Goal: Task Accomplishment & Management: Complete application form

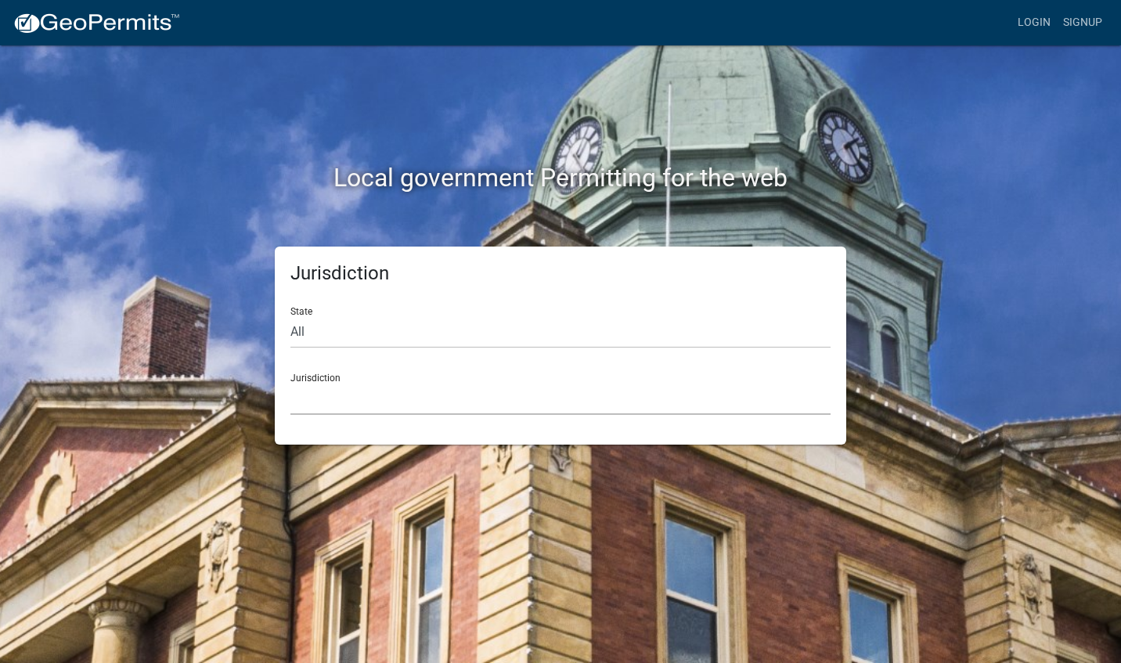
click at [333, 387] on select "[GEOGRAPHIC_DATA], [US_STATE] [GEOGRAPHIC_DATA], [US_STATE][PERSON_NAME][GEOGRA…" at bounding box center [560, 399] width 540 height 32
click at [334, 376] on div "Jurisdiction Custer County, Colorado Carroll County, Georgia Cook County, Georg…" at bounding box center [560, 388] width 540 height 54
click at [322, 332] on select "All Colorado Georgia Indiana Iowa Kansas Minnesota Ohio South Carolina Wisconsin" at bounding box center [560, 332] width 540 height 32
select select "[US_STATE]"
click at [290, 316] on select "All Colorado Georgia Indiana Iowa Kansas Minnesota Ohio South Carolina Wisconsin" at bounding box center [560, 332] width 540 height 32
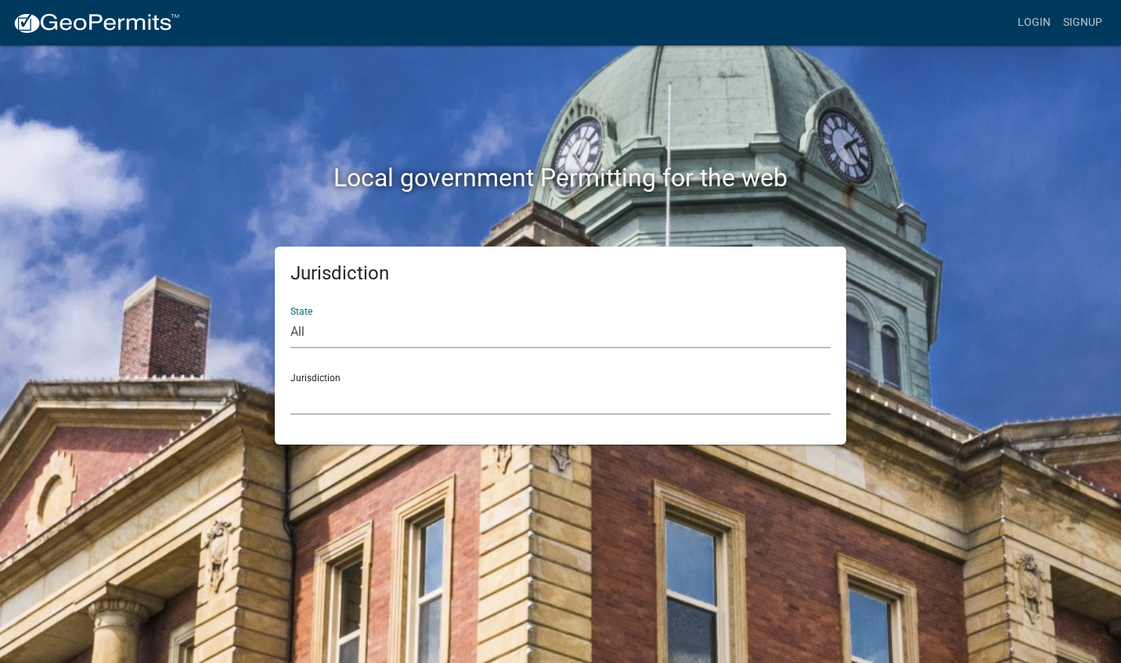
click at [325, 411] on select "Boone County, Iowa Butler County, Iowa Cerro Gordo County, Iowa City of Harlan,…" at bounding box center [560, 399] width 540 height 32
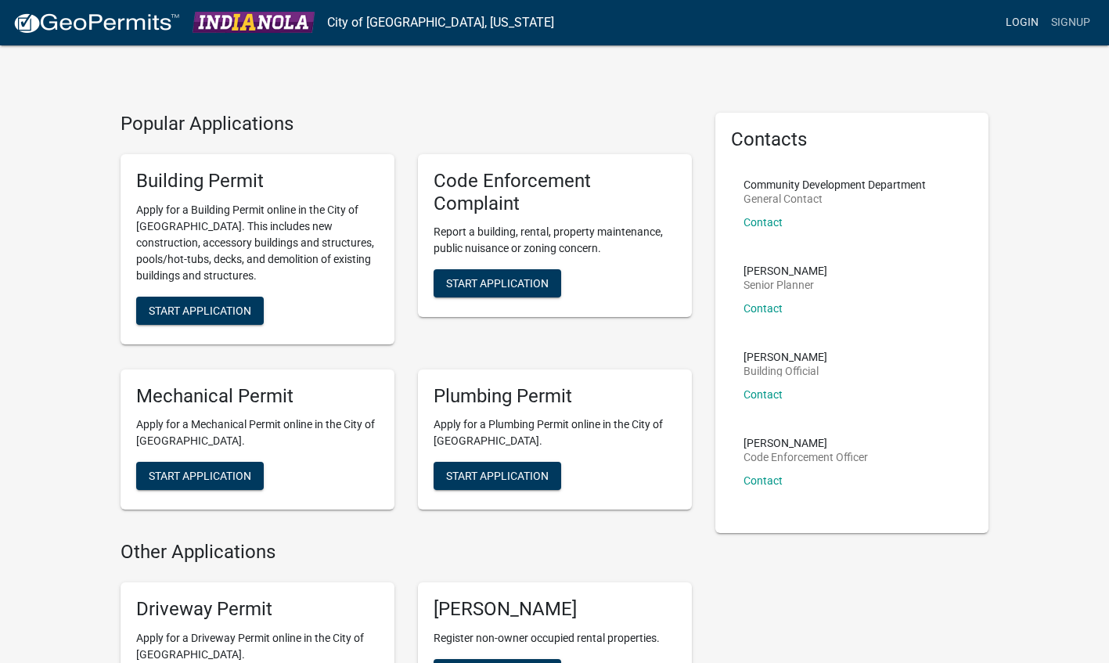
click at [1020, 25] on link "Login" at bounding box center [1021, 23] width 45 height 30
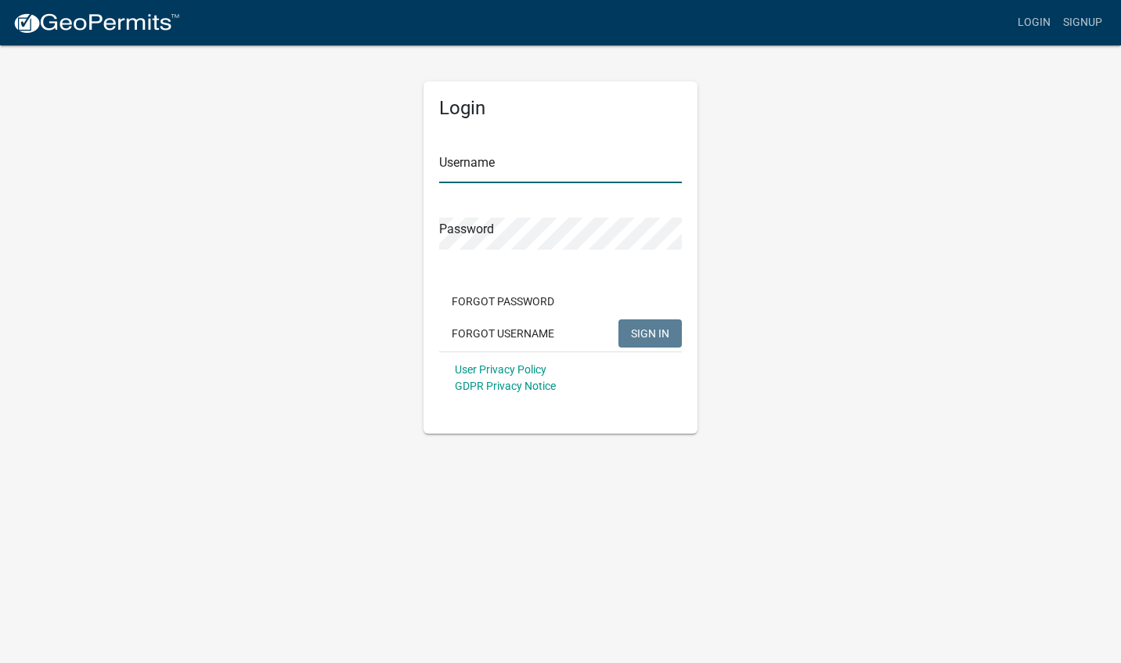
click at [634, 160] on input "Username" at bounding box center [560, 167] width 243 height 32
type input "IowaStarts"
click at [650, 338] on span "SIGN IN" at bounding box center [650, 332] width 38 height 13
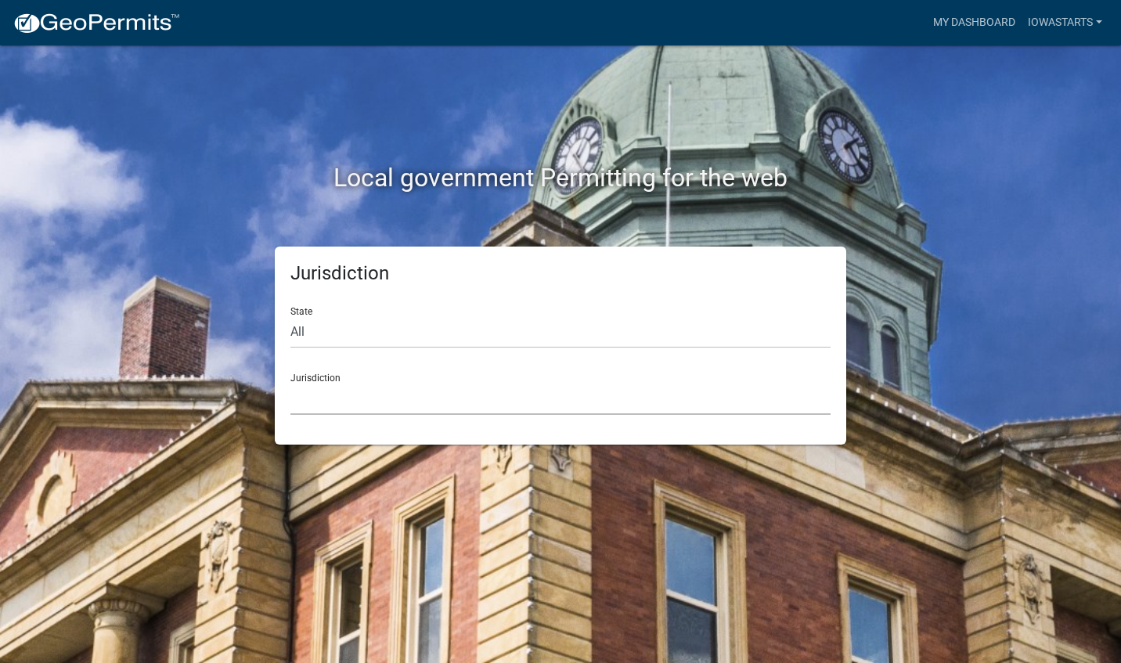
click at [568, 384] on select "[GEOGRAPHIC_DATA], [US_STATE] [GEOGRAPHIC_DATA], [US_STATE][PERSON_NAME][GEOGRA…" at bounding box center [560, 399] width 540 height 32
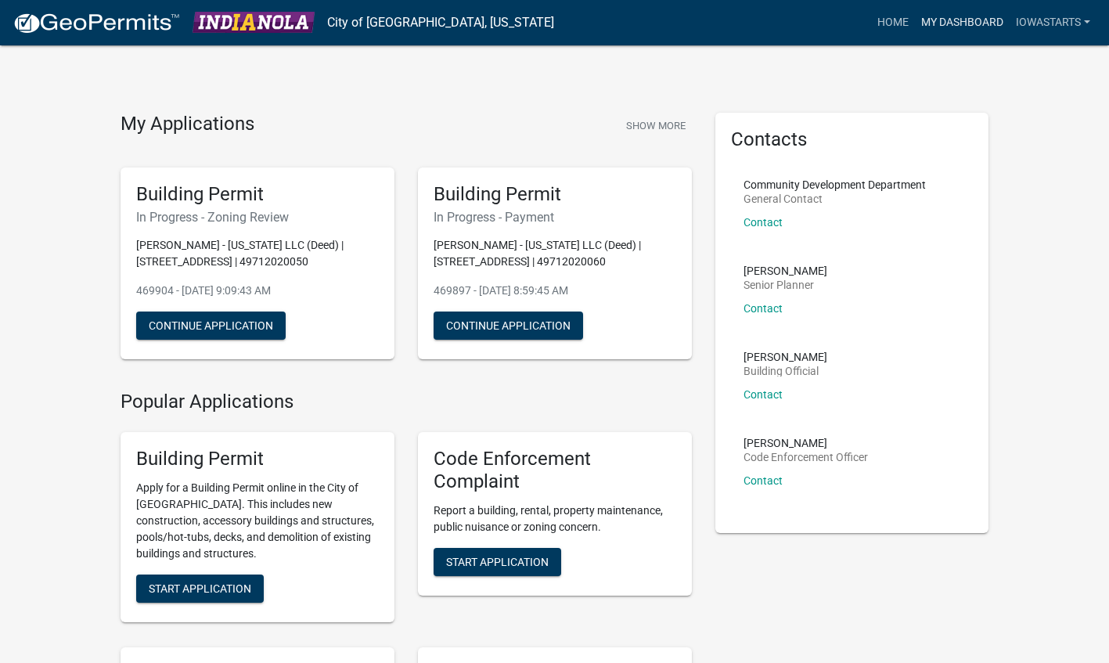
click at [933, 24] on link "My Dashboard" at bounding box center [962, 23] width 95 height 30
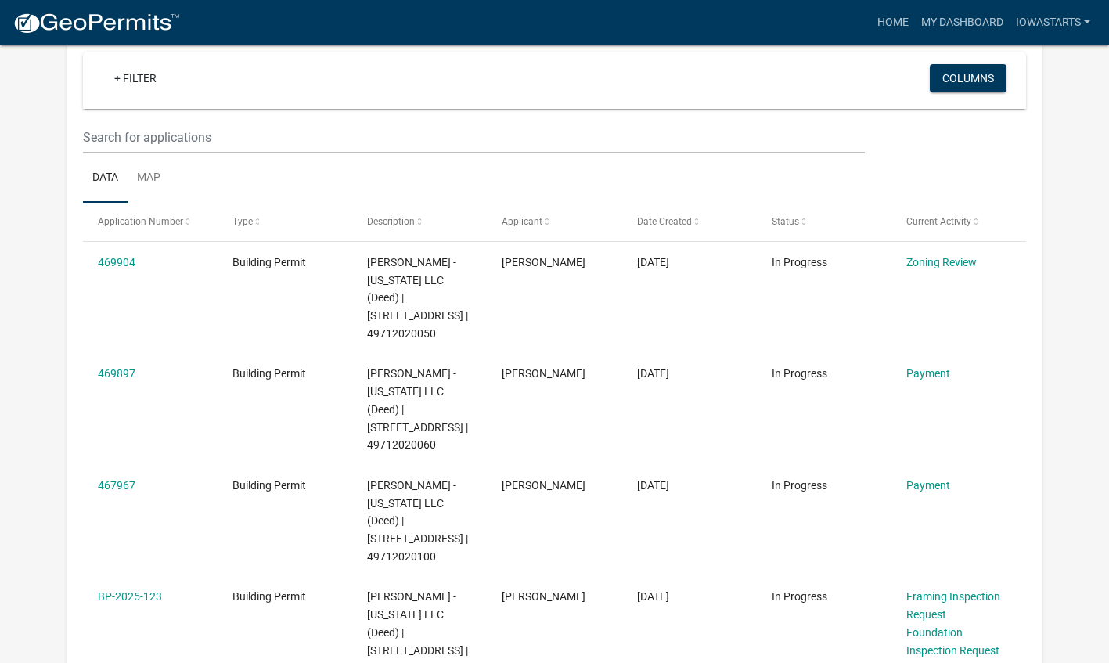
scroll to position [175, 0]
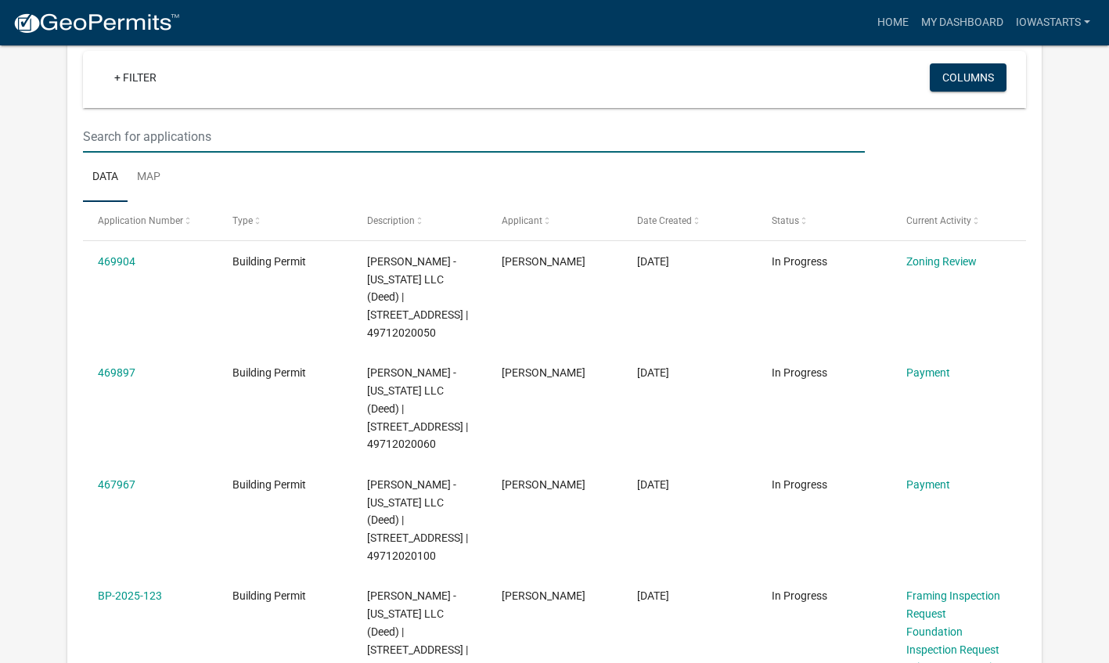
click at [369, 142] on input "text" at bounding box center [474, 137] width 782 height 32
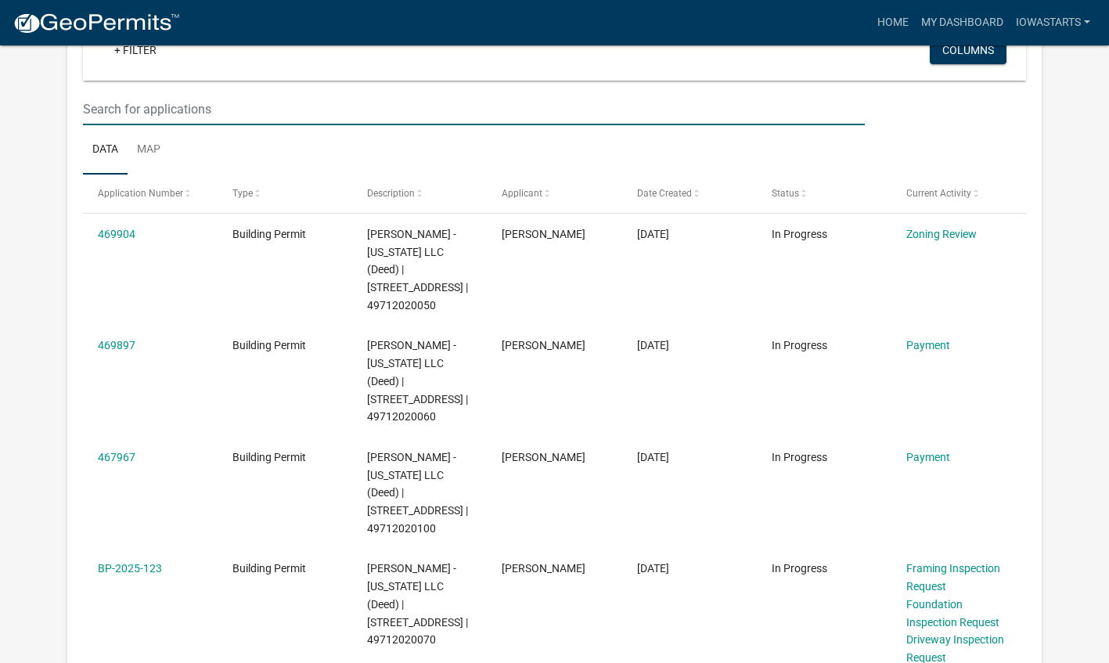
scroll to position [147, 0]
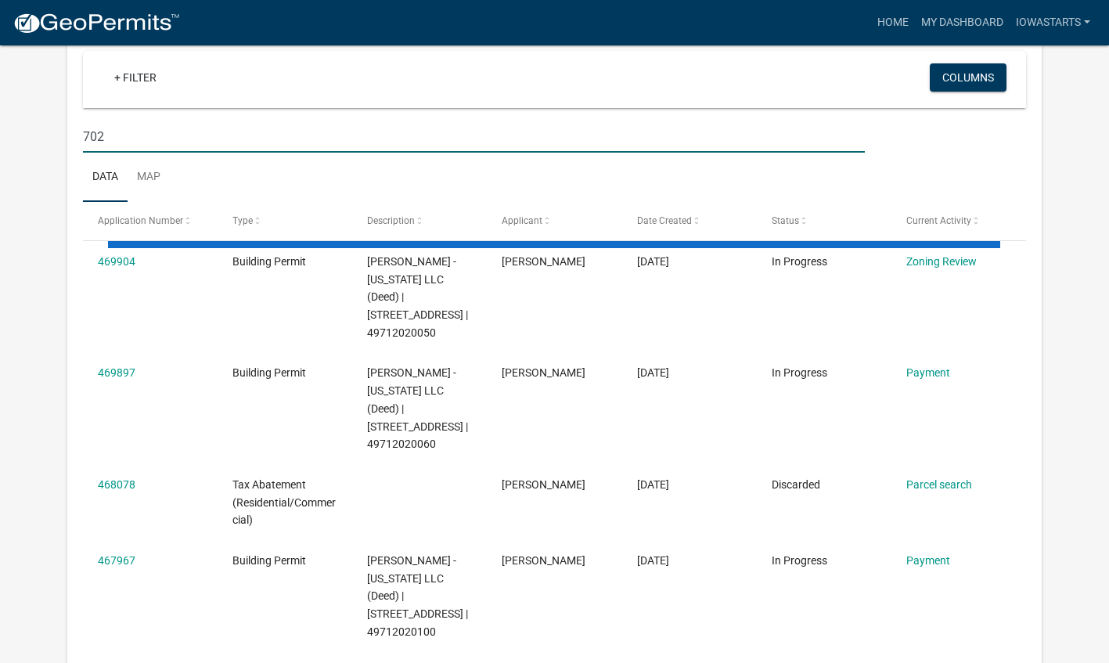
type input "702"
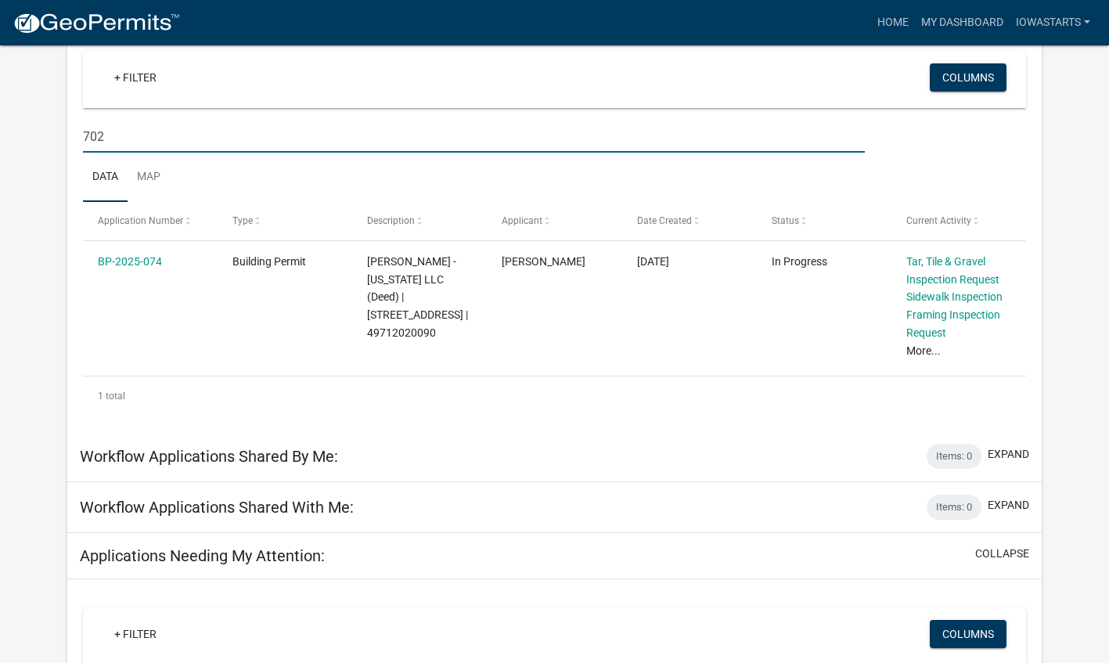
click at [151, 261] on link "BP-2025-074" at bounding box center [130, 261] width 64 height 13
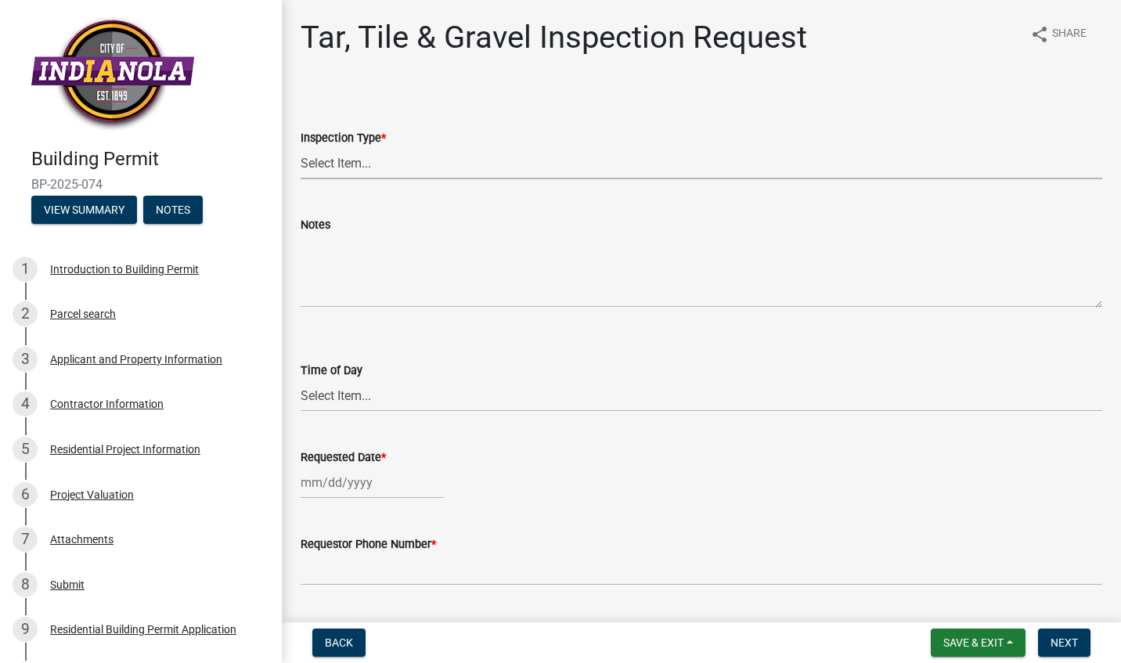
click at [423, 171] on select "Select Item... Tar, Tile & Gravel" at bounding box center [701, 163] width 801 height 32
click at [301, 147] on select "Select Item... Tar, Tile & Gravel" at bounding box center [701, 163] width 801 height 32
select select "fda2d186-7b72-494f-953d-ff3224f5c2b2"
click at [355, 386] on select "Select Item... AM PM" at bounding box center [701, 396] width 801 height 32
click at [301, 380] on select "Select Item... AM PM" at bounding box center [701, 396] width 801 height 32
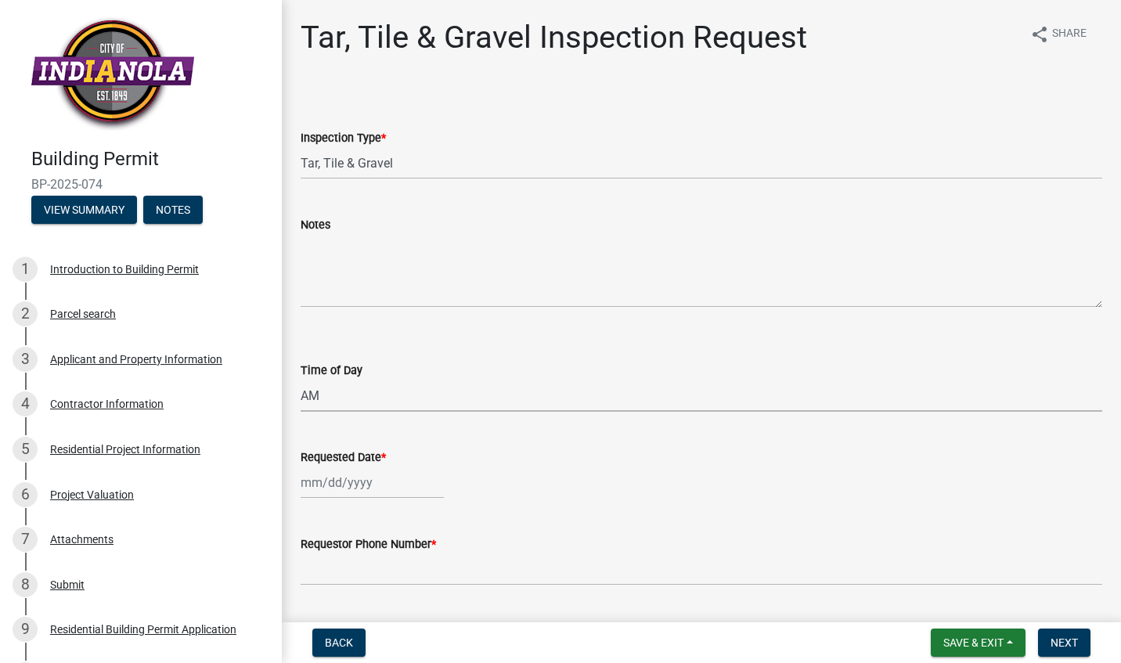
select select "88af556d-fdf1-454b-b933-61cadeae1443"
click at [324, 485] on div at bounding box center [372, 482] width 143 height 32
select select "9"
select select "2025"
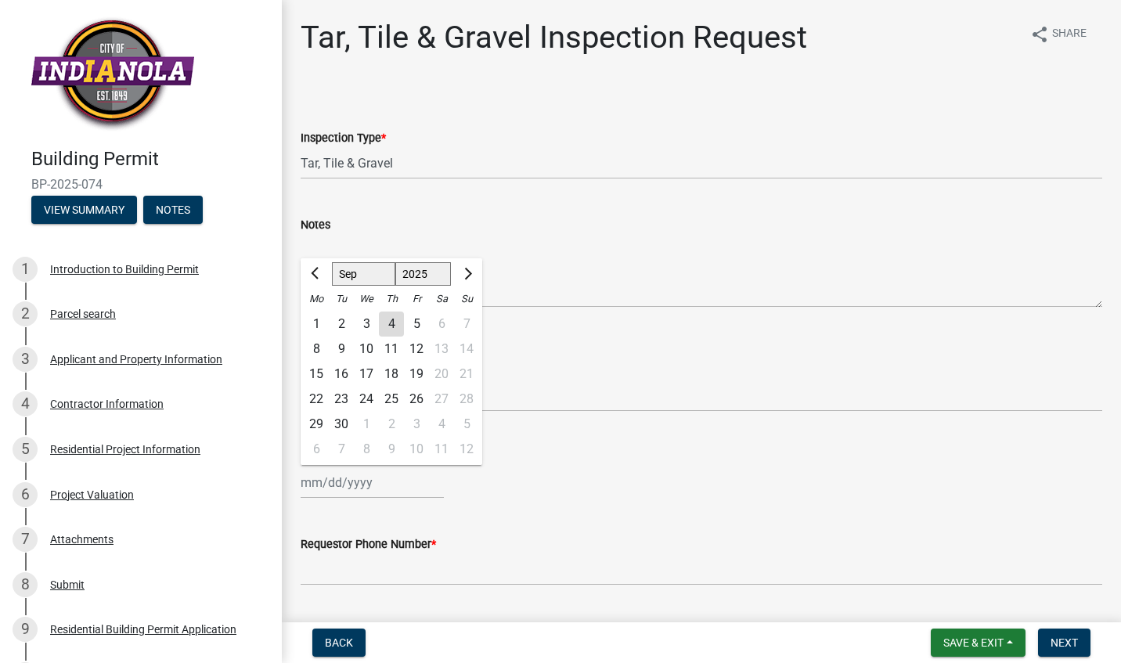
click at [322, 348] on div "8" at bounding box center [316, 349] width 25 height 25
type input "09/08/2025"
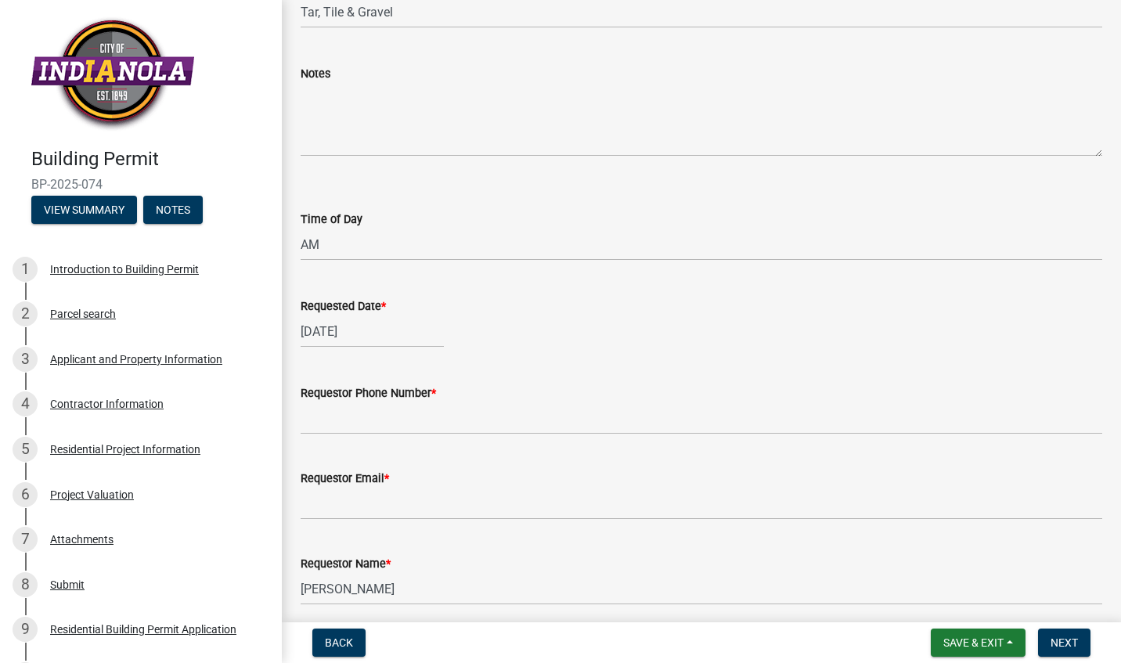
scroll to position [157, 0]
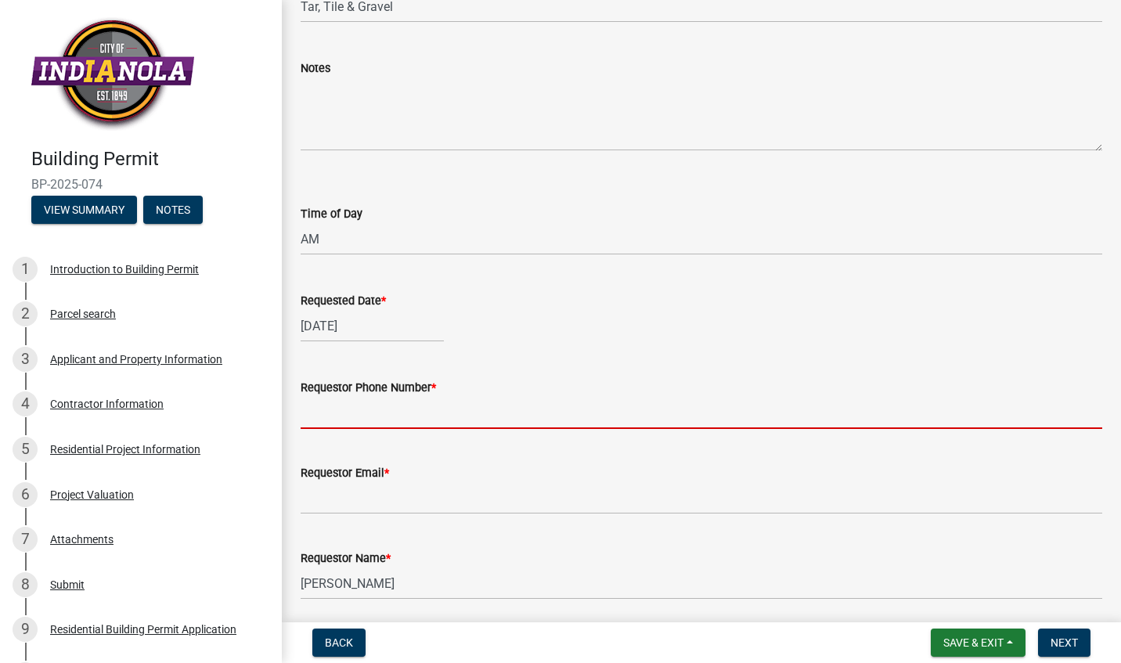
click at [411, 414] on input "Requestor Phone Number *" at bounding box center [701, 413] width 801 height 32
type input "515-499-3540"
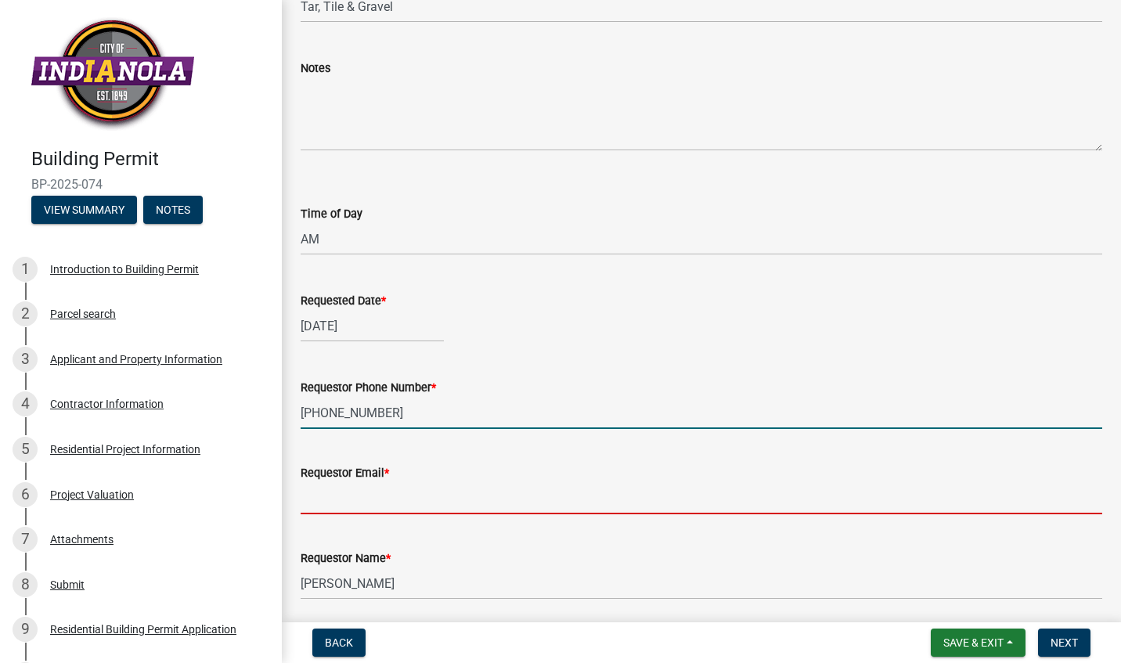
type input "amschwery@drhorton.com"
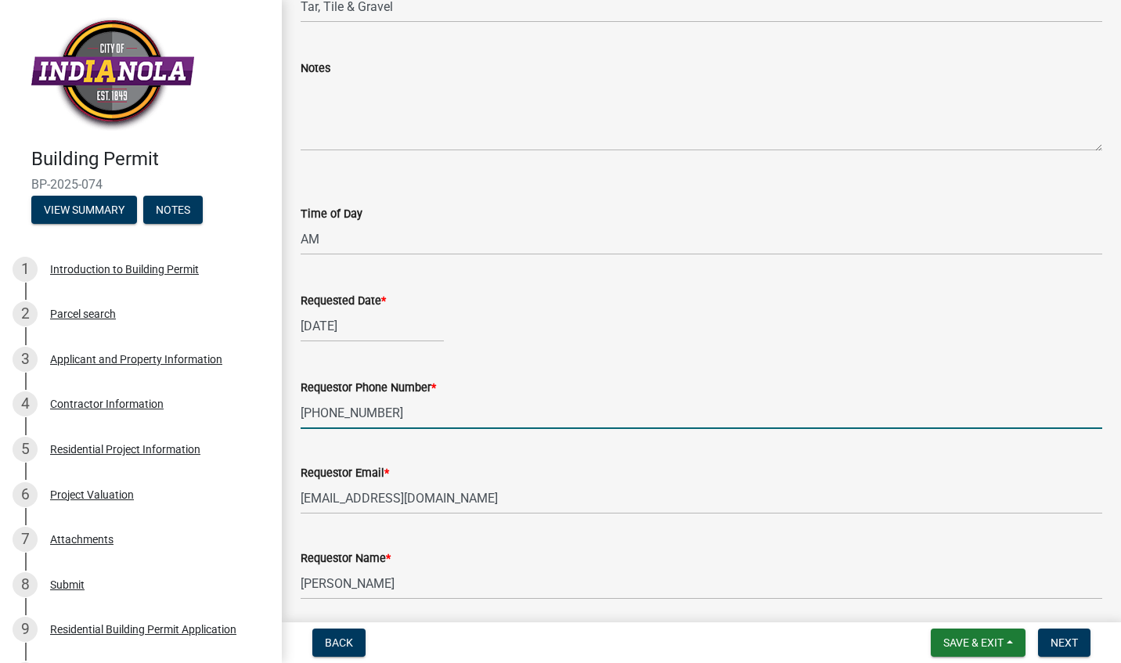
scroll to position [214, 0]
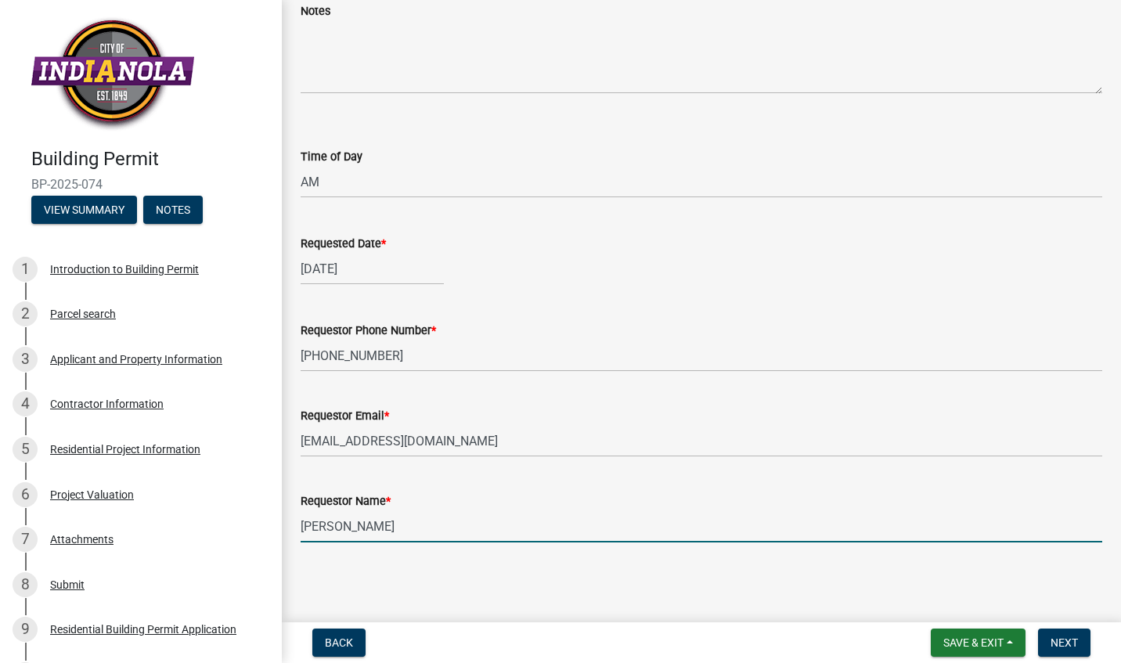
drag, startPoint x: 416, startPoint y: 529, endPoint x: 193, endPoint y: 537, distance: 222.4
click at [193, 537] on div "Building Permit BP-2025-074 View Summary Notes 1 Introduction to Building Permi…" at bounding box center [560, 331] width 1121 height 663
type input "tony"
click at [1064, 640] on span "Next" at bounding box center [1063, 642] width 27 height 13
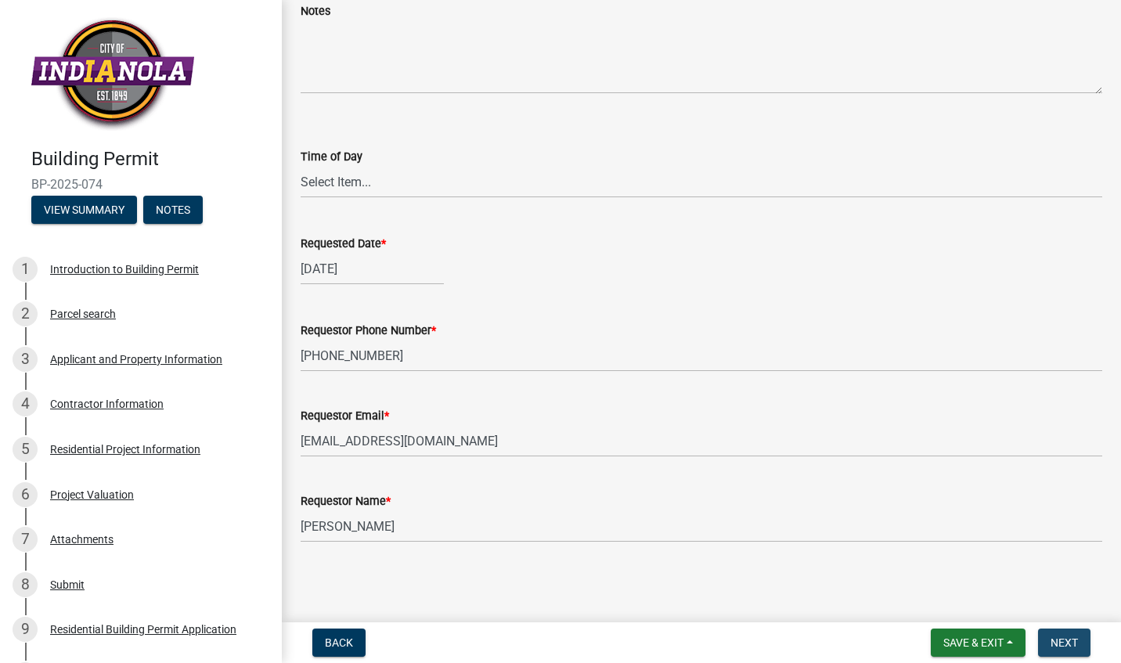
scroll to position [0, 0]
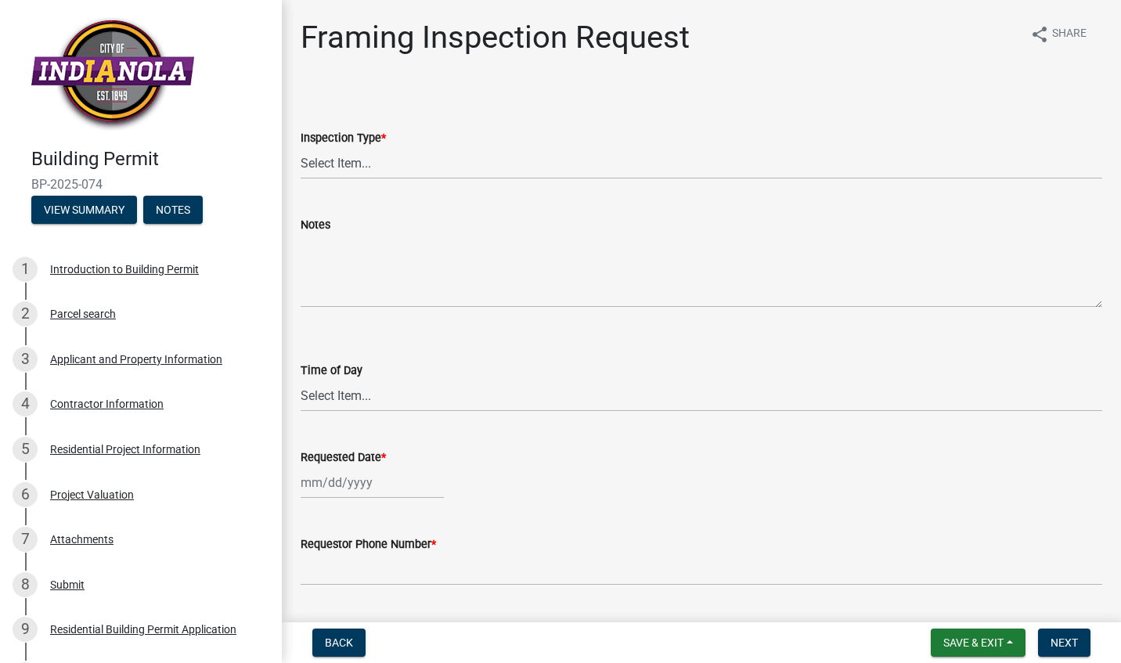
click at [401, 181] on wm-data-entity-input "Inspection Type * Select Item... Framing" at bounding box center [701, 141] width 801 height 106
click at [401, 170] on select "Select Item... Framing" at bounding box center [701, 163] width 801 height 32
click at [301, 147] on select "Select Item... Framing" at bounding box center [701, 163] width 801 height 32
select select "e9fcb543-8f06-4ed5-8df3-3925d2ebe15d"
click at [352, 395] on select "Select Item... AM PM" at bounding box center [701, 396] width 801 height 32
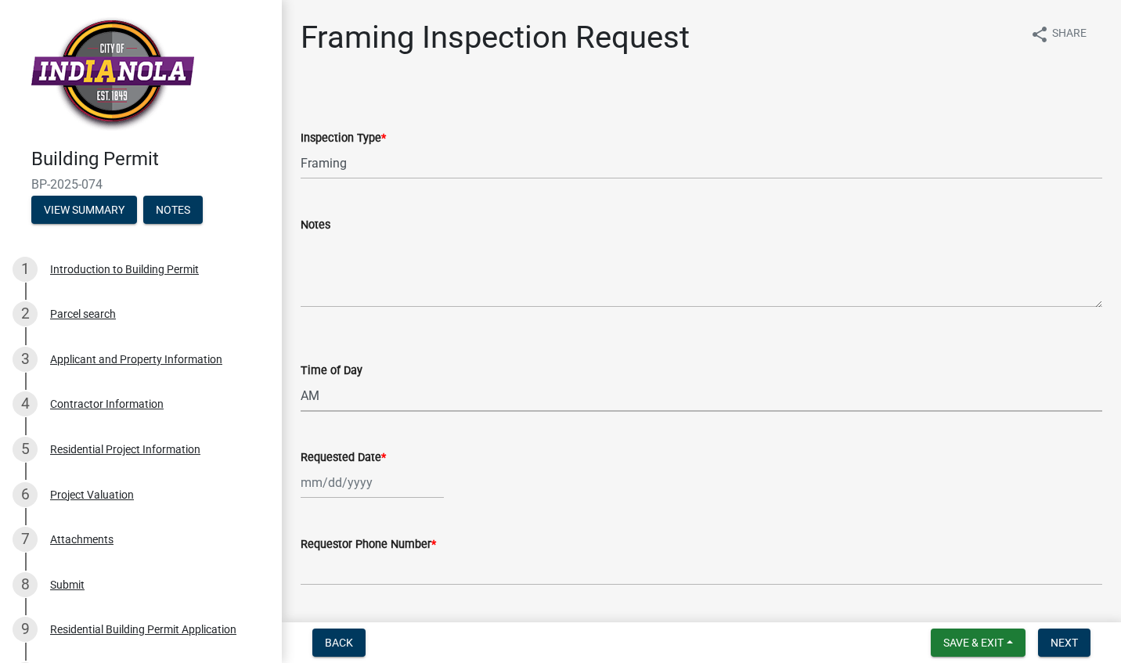
click at [301, 380] on select "Select Item... AM PM" at bounding box center [701, 396] width 801 height 32
select select "88af556d-fdf1-454b-b933-61cadeae1443"
click at [336, 491] on div at bounding box center [372, 482] width 143 height 32
select select "9"
select select "2025"
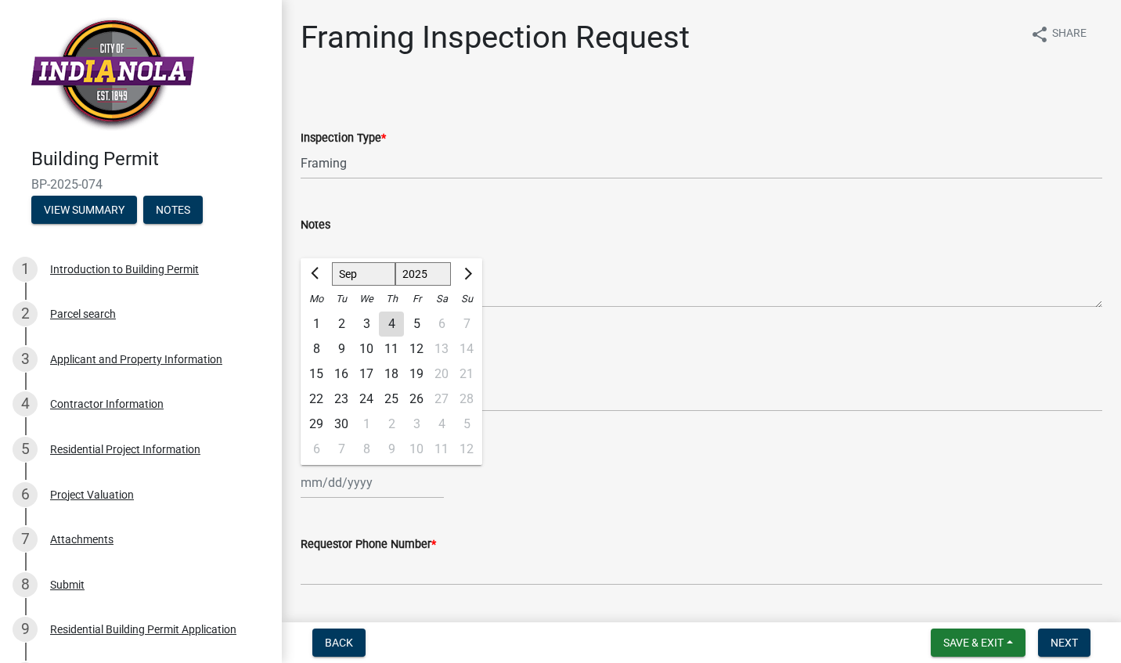
click at [320, 341] on div "8" at bounding box center [316, 349] width 25 height 25
type input "09/08/2025"
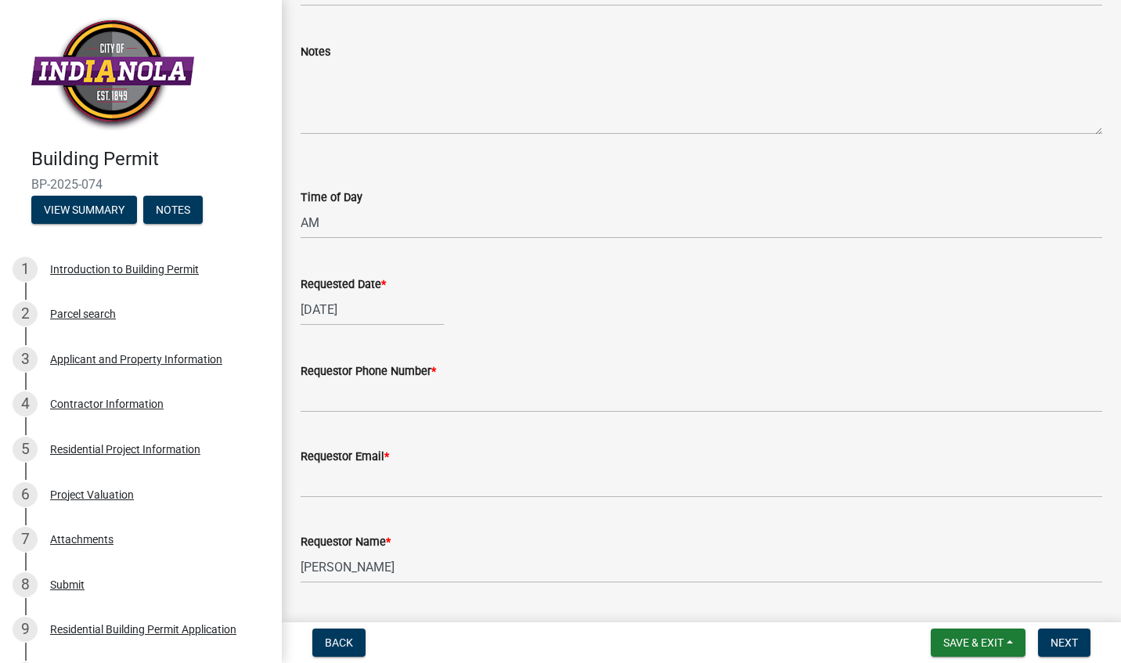
scroll to position [178, 0]
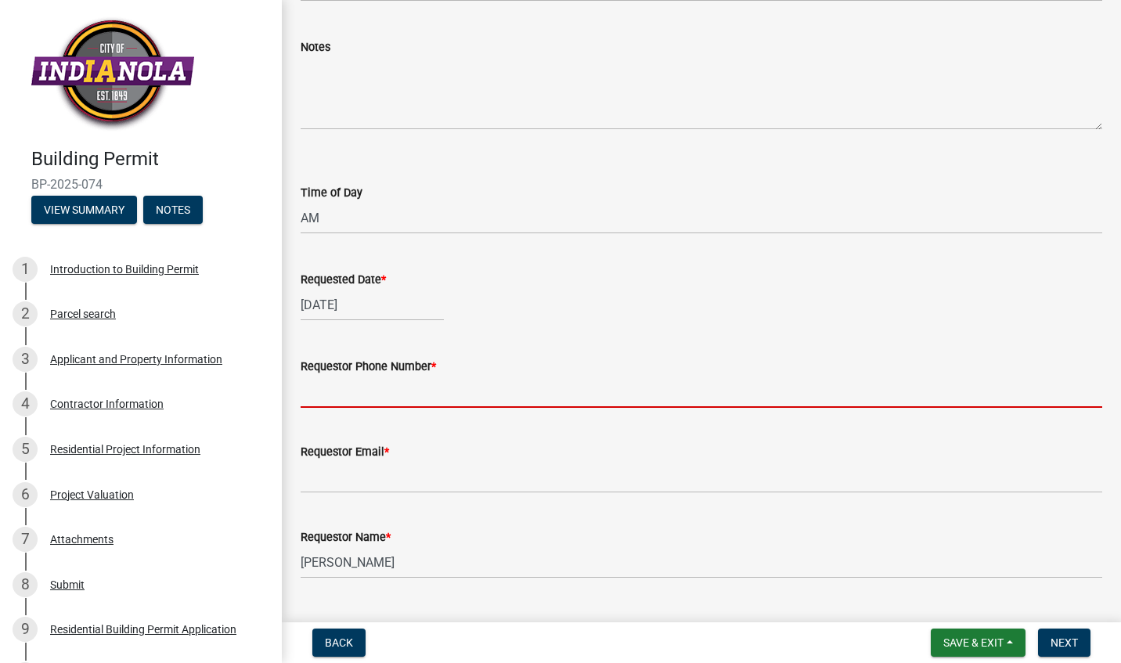
click at [416, 393] on input "Requestor Phone Number *" at bounding box center [701, 392] width 801 height 32
type input "515-499-3540"
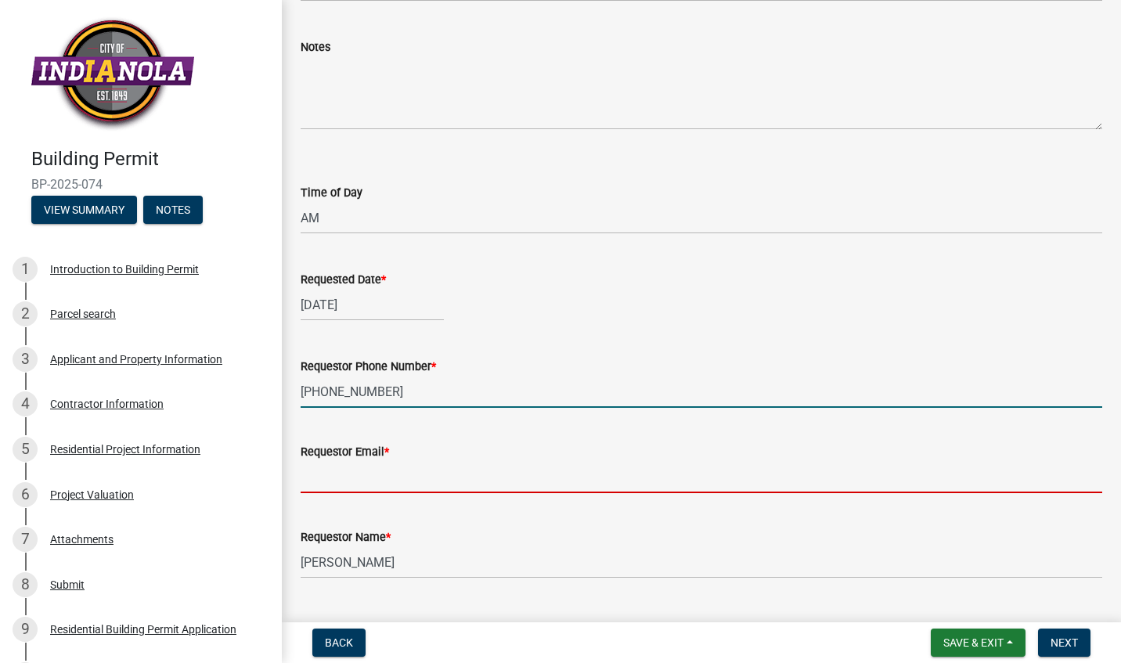
type input "amschwery@drhorton.com"
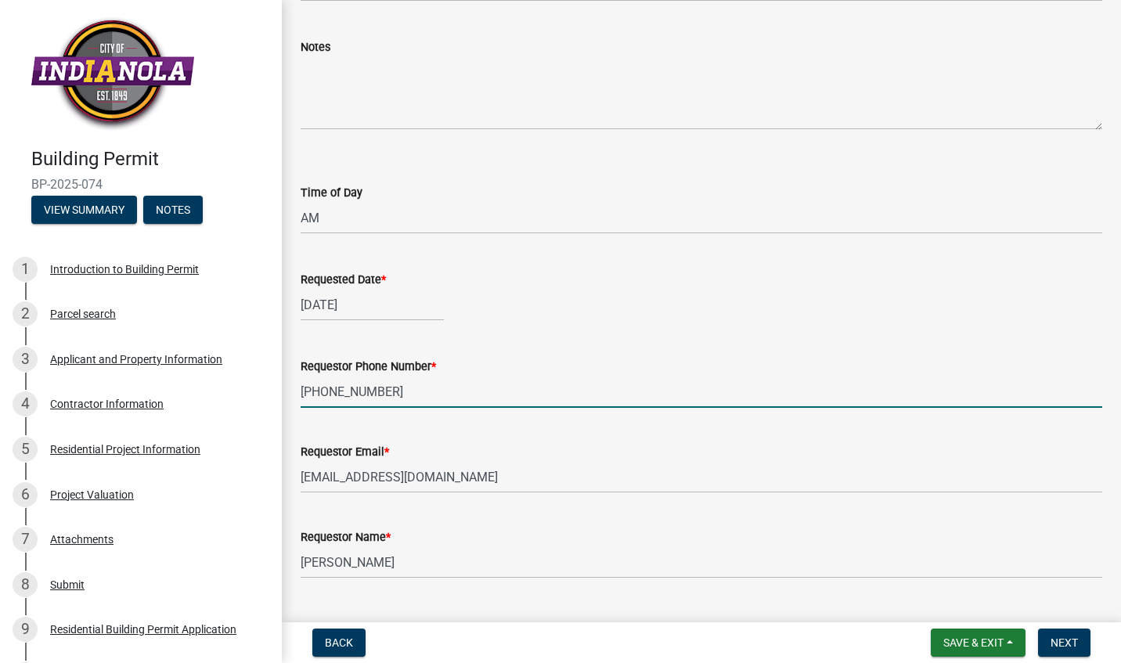
scroll to position [214, 0]
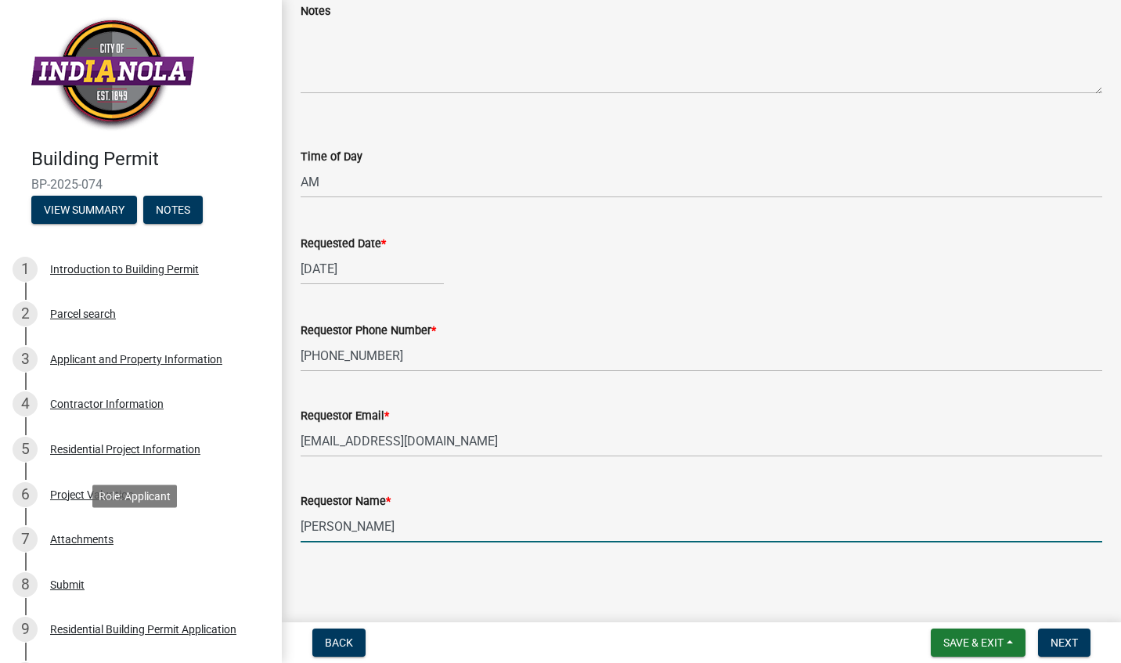
drag, startPoint x: 400, startPoint y: 518, endPoint x: 73, endPoint y: 516, distance: 327.1
click at [73, 516] on div "Building Permit BP-2025-074 View Summary Notes 1 Introduction to Building Permi…" at bounding box center [560, 331] width 1121 height 663
type input "tony"
click at [1067, 634] on button "Next" at bounding box center [1064, 642] width 52 height 28
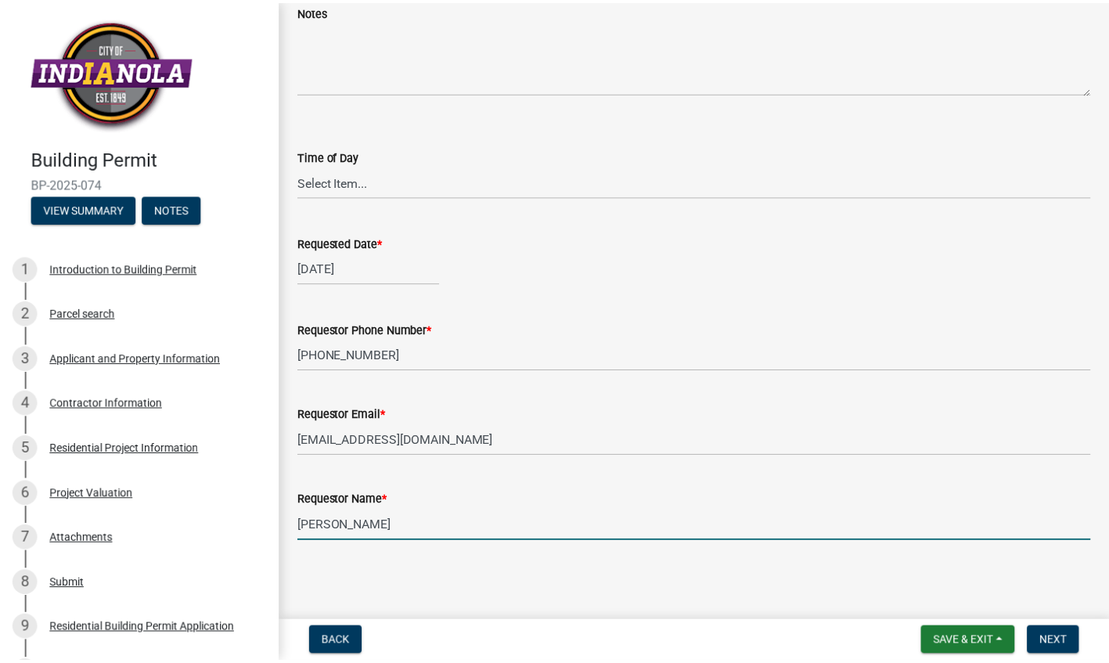
scroll to position [0, 0]
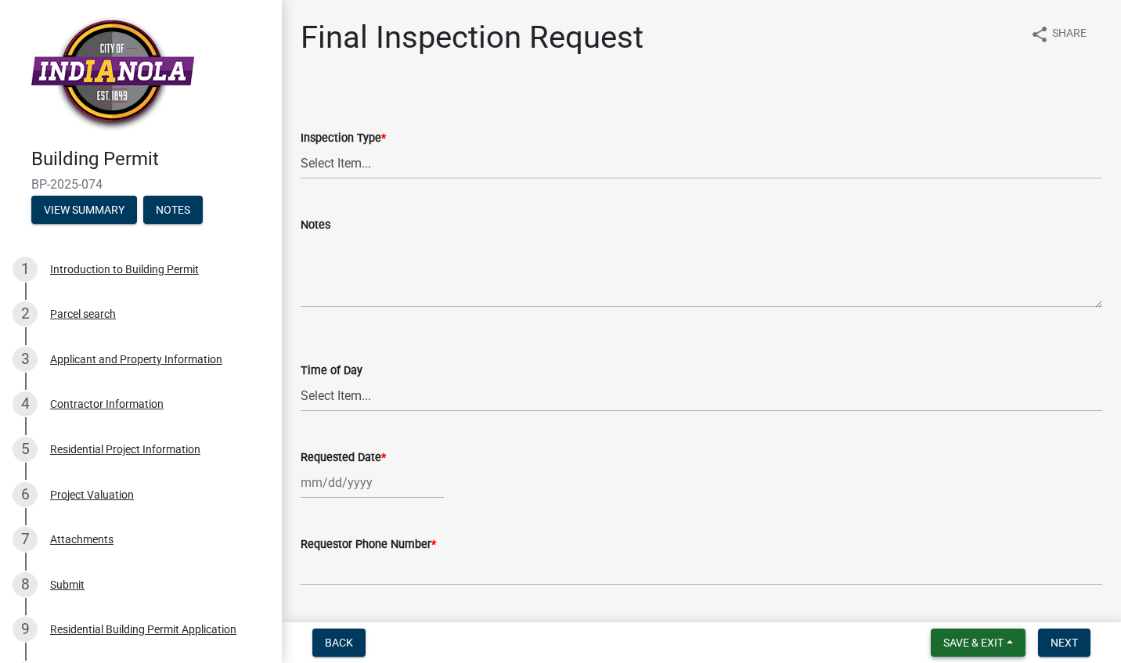
click at [1016, 639] on button "Save & Exit" at bounding box center [977, 642] width 95 height 28
click at [938, 605] on button "Save & Exit" at bounding box center [962, 602] width 125 height 38
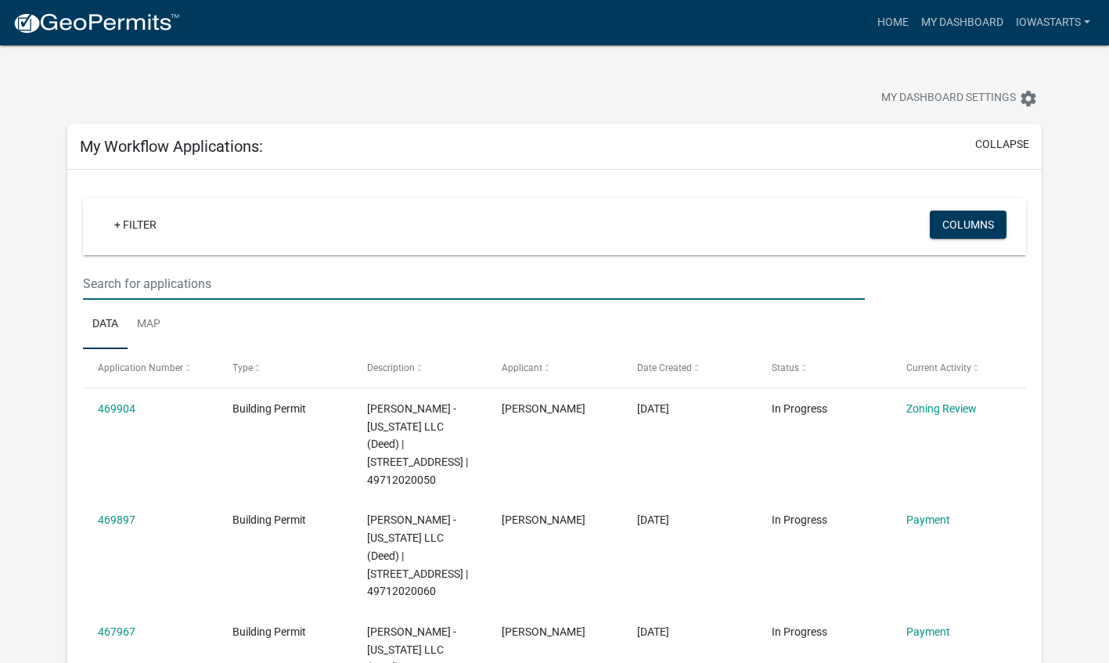
click at [419, 286] on input "text" at bounding box center [474, 284] width 782 height 32
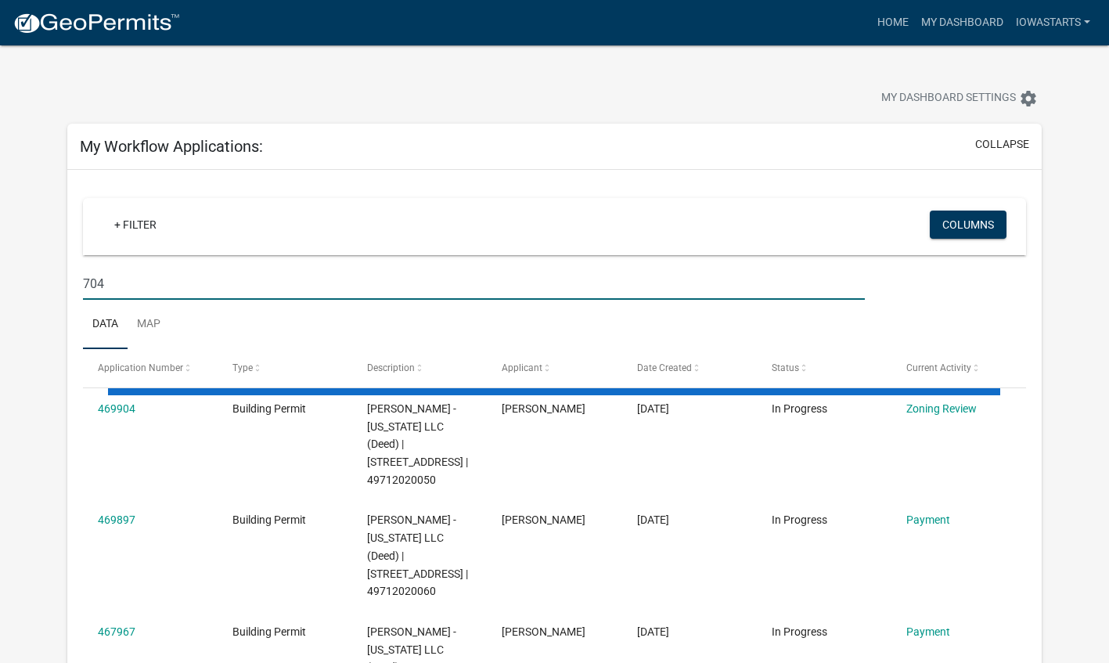
type input "704"
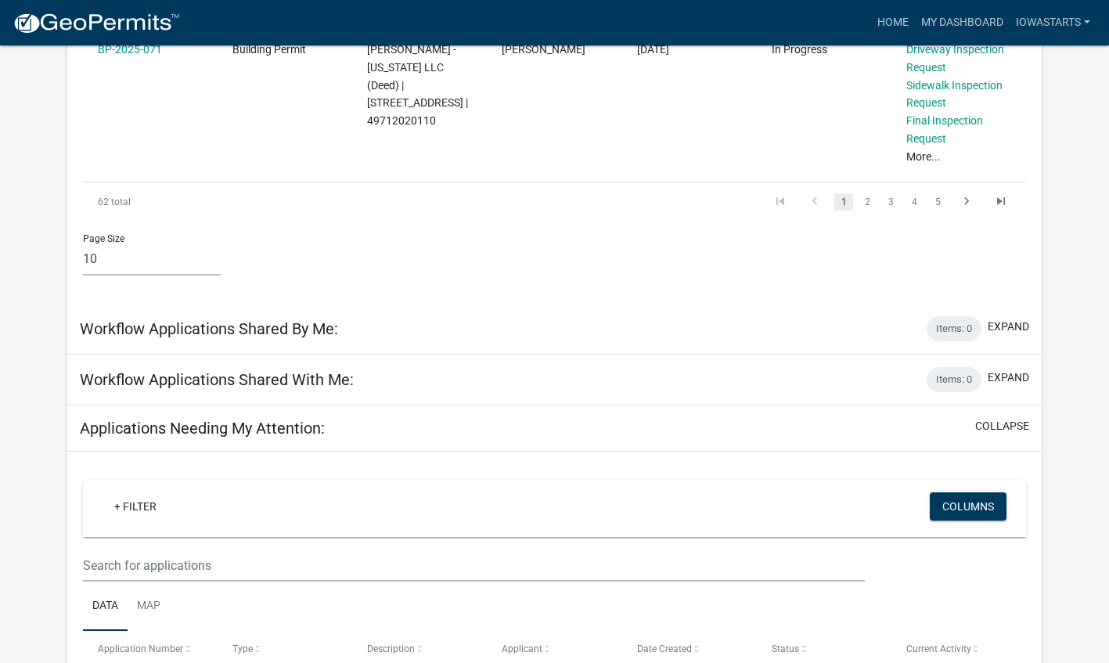
scroll to position [1542, 0]
click at [307, 549] on input "text" at bounding box center [474, 565] width 782 height 32
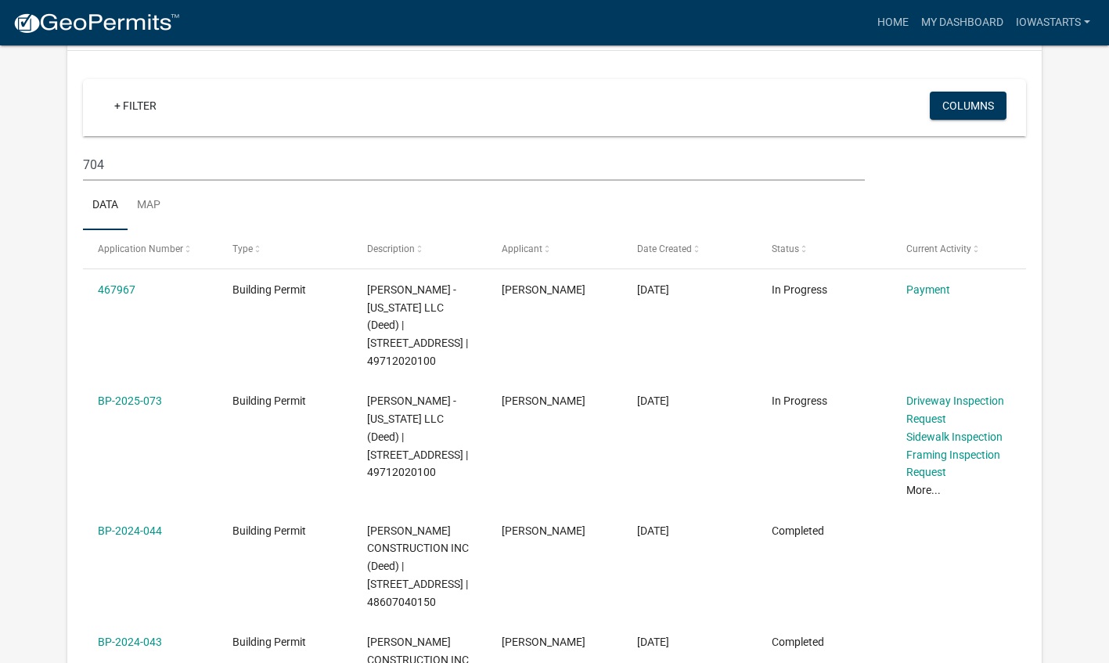
scroll to position [120, 0]
type input "704"
click at [110, 292] on link "467967" at bounding box center [117, 289] width 38 height 13
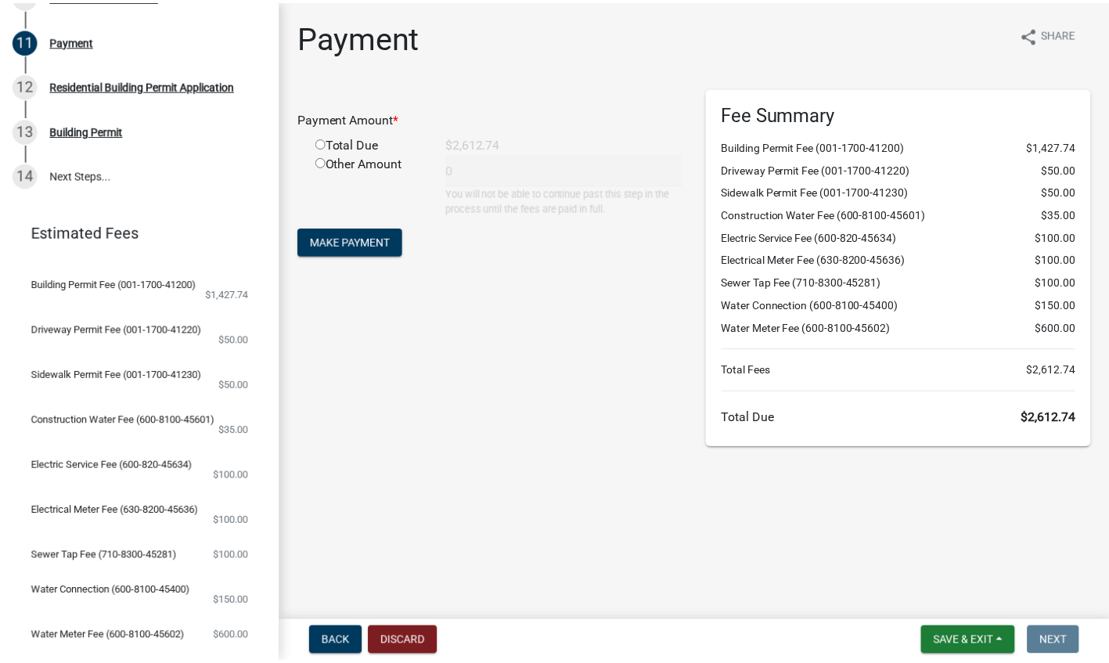
scroll to position [680, 0]
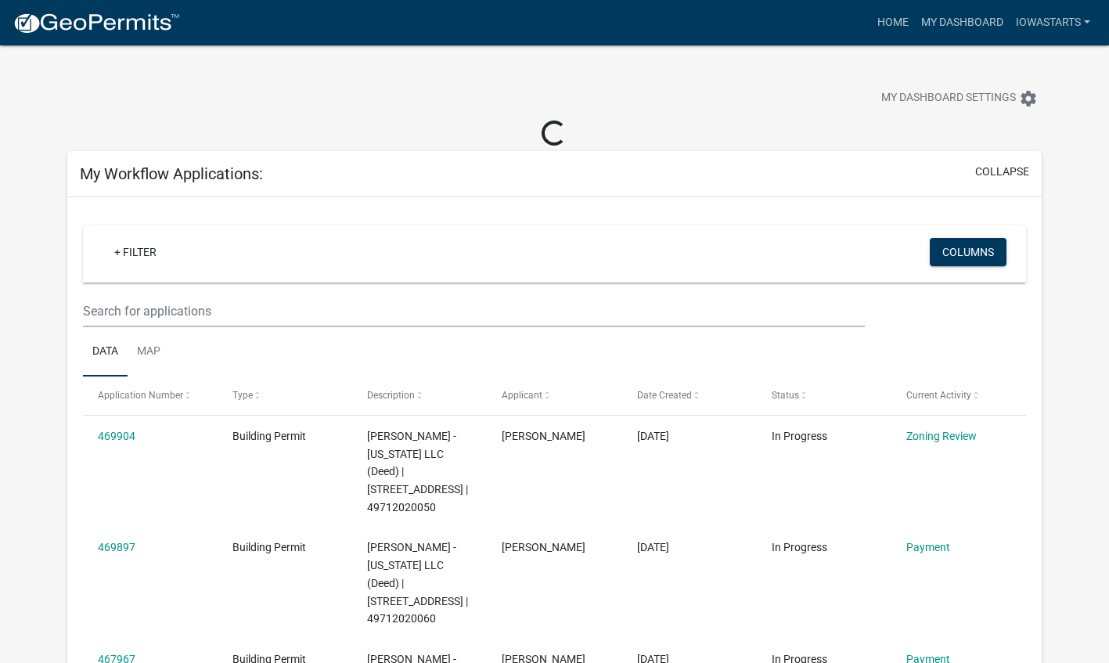
scroll to position [82, 0]
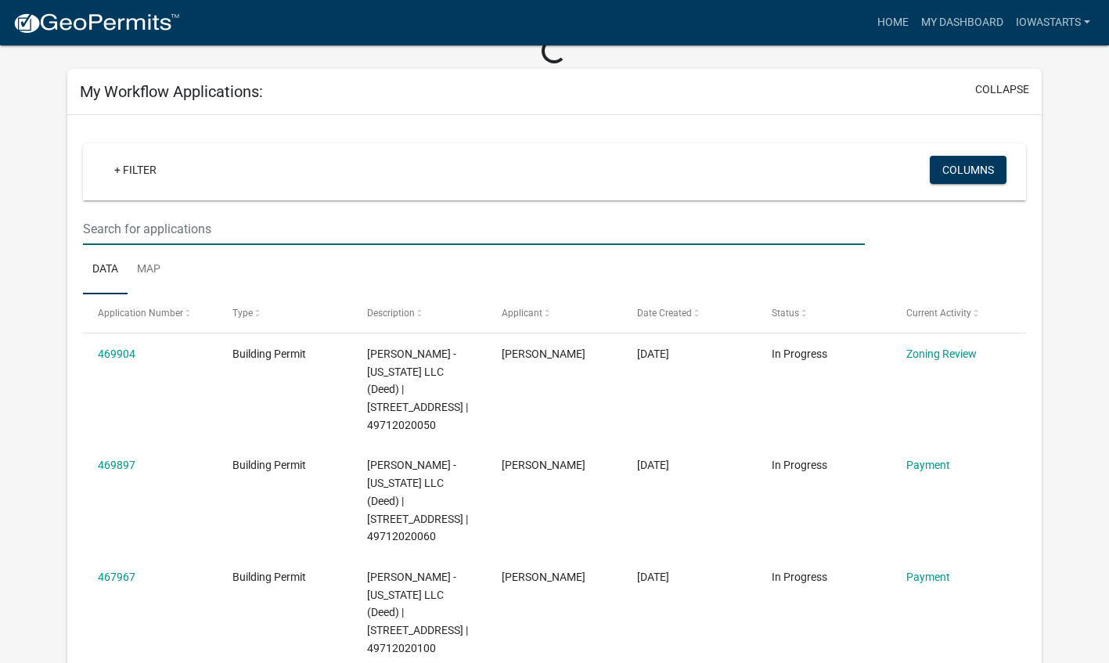
click at [507, 243] on input "text" at bounding box center [474, 229] width 782 height 32
type input "704"
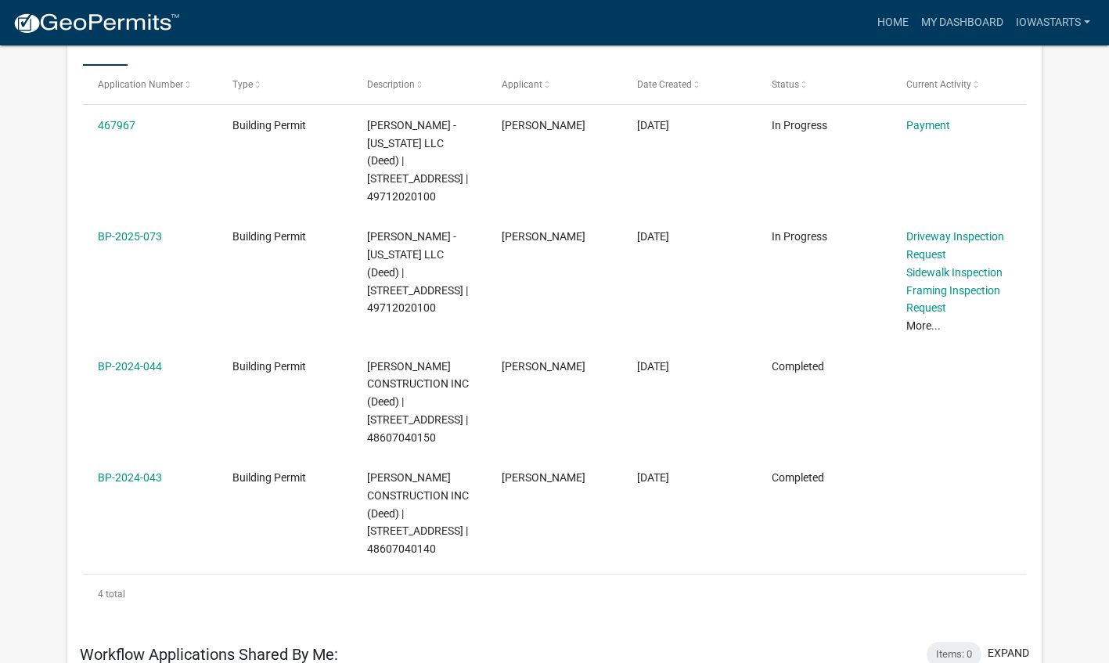
scroll to position [284, 0]
click at [131, 229] on link "BP-2025-073" at bounding box center [130, 235] width 64 height 13
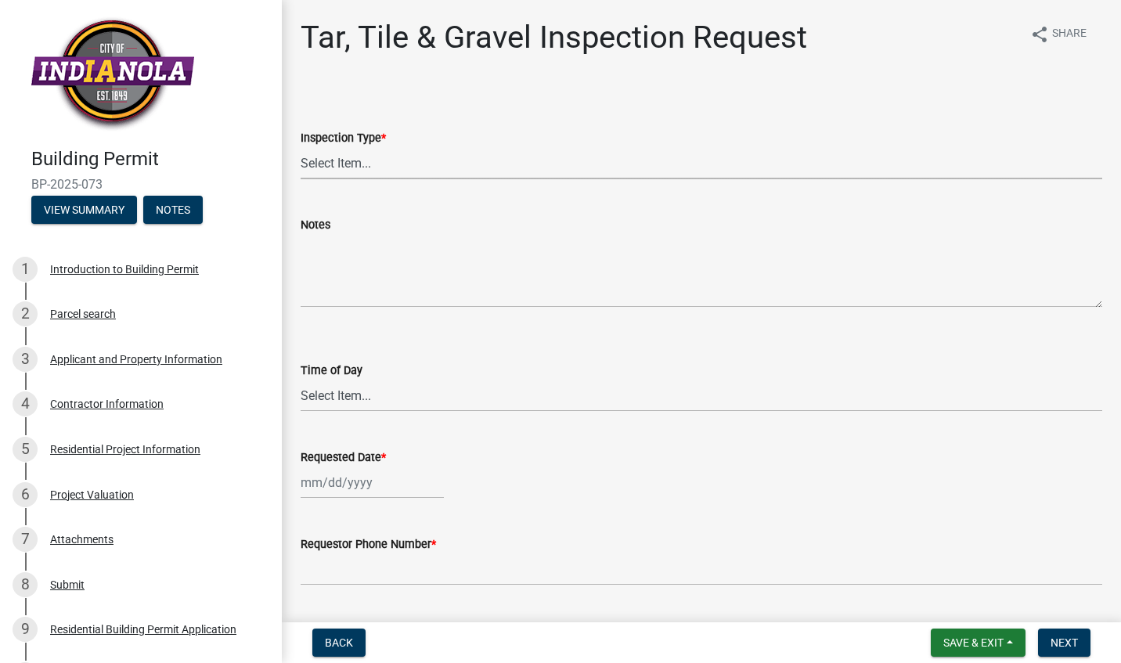
click at [390, 153] on select "Select Item... Tar, Tile & Gravel" at bounding box center [701, 163] width 801 height 32
click at [301, 147] on select "Select Item... Tar, Tile & Gravel" at bounding box center [701, 163] width 801 height 32
select select "fda2d186-7b72-494f-953d-ff3224f5c2b2"
click at [337, 398] on select "Select Item... AM PM" at bounding box center [701, 396] width 801 height 32
click at [301, 380] on select "Select Item... AM PM" at bounding box center [701, 396] width 801 height 32
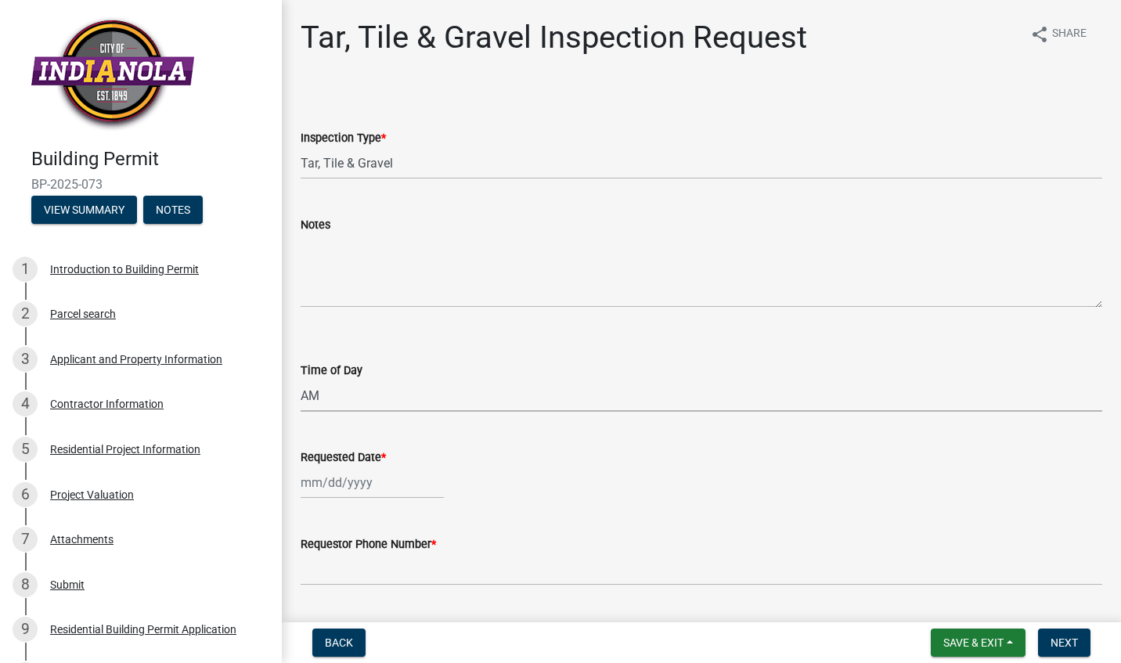
select select "88af556d-fdf1-454b-b933-61cadeae1443"
click at [329, 489] on div at bounding box center [372, 482] width 143 height 32
select select "9"
select select "2025"
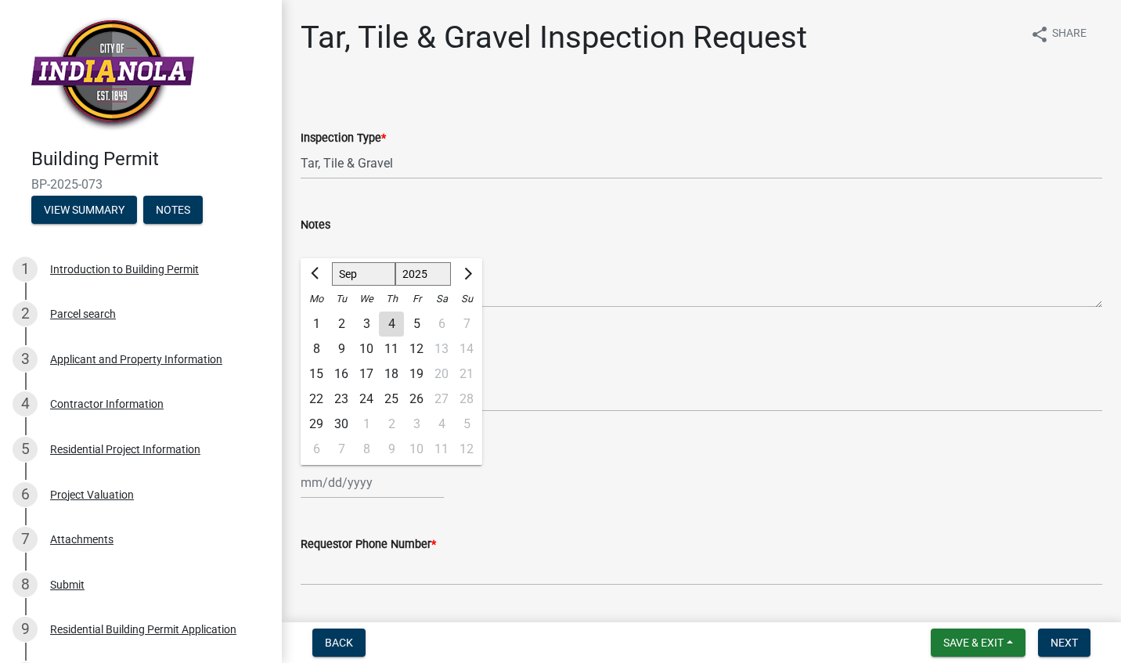
click at [320, 347] on div "8" at bounding box center [316, 349] width 25 height 25
type input "09/08/2025"
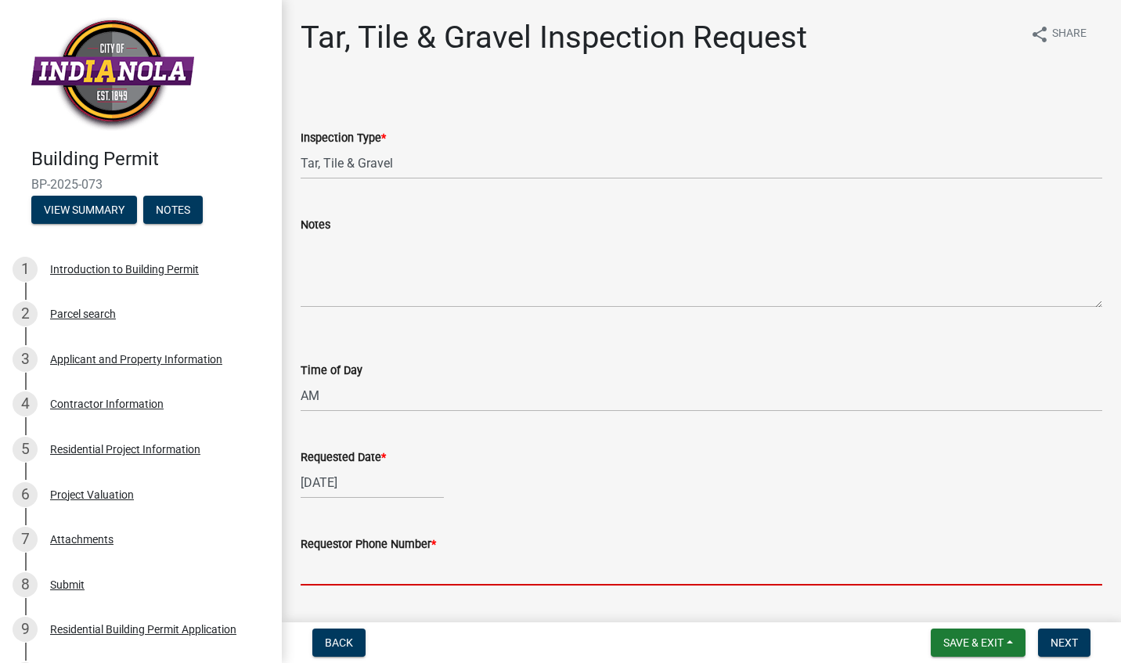
click at [370, 554] on input "Requestor Phone Number *" at bounding box center [701, 569] width 801 height 32
type input "515-499-3540"
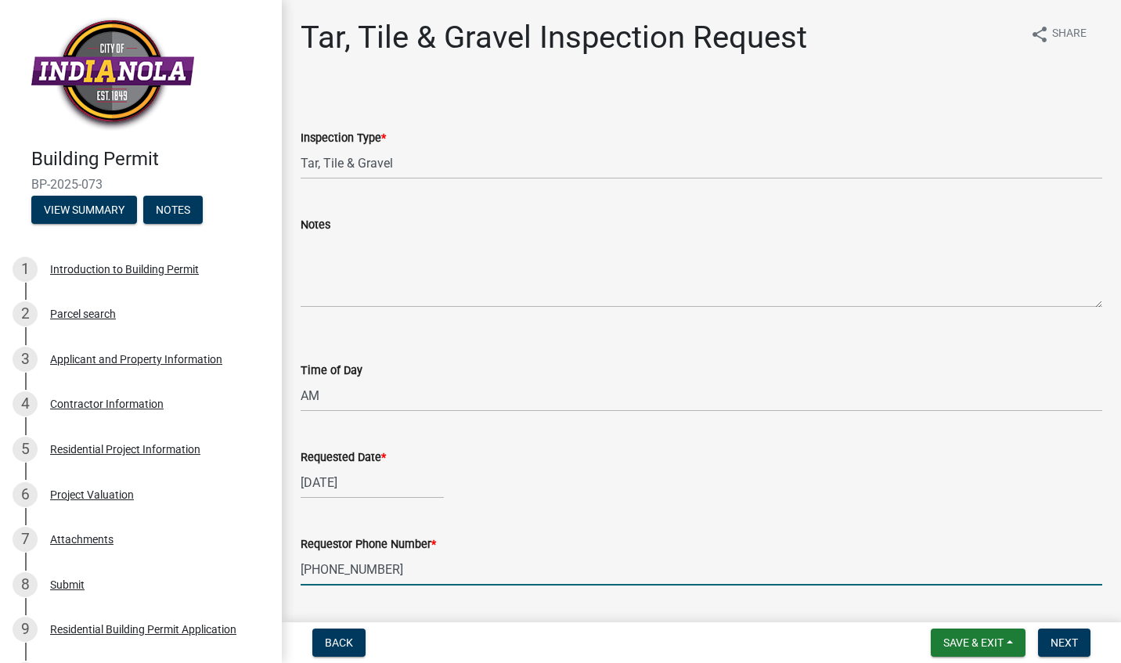
type input "amschwery@drhorton.com"
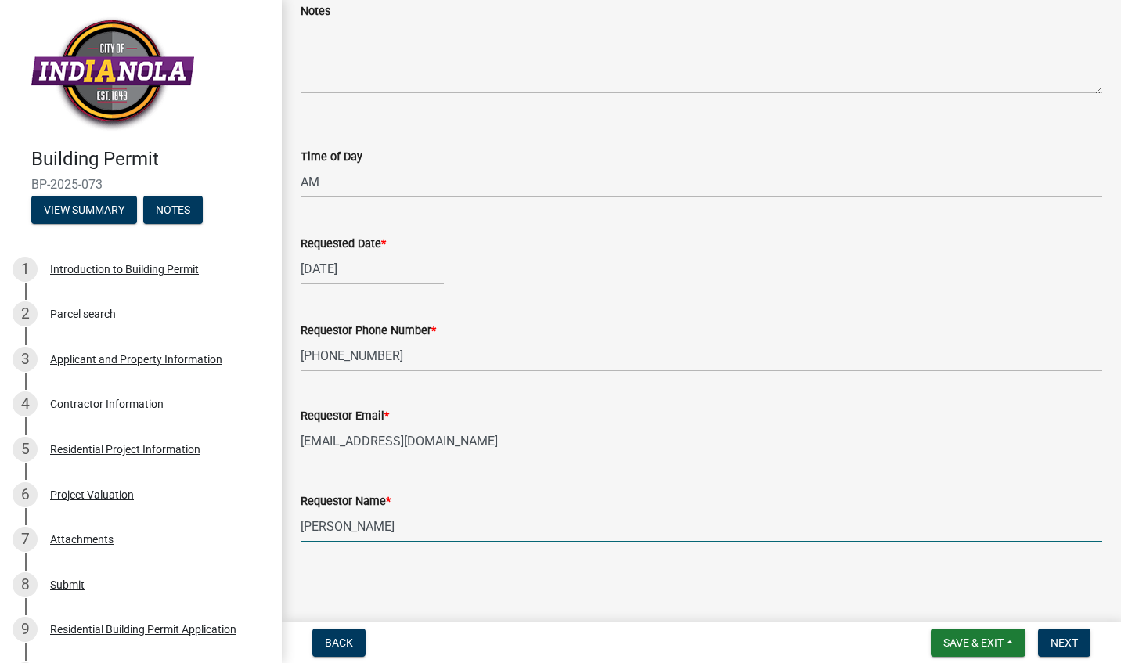
drag, startPoint x: 399, startPoint y: 541, endPoint x: 246, endPoint y: 549, distance: 153.6
click at [246, 549] on div "Building Permit BP-2025-073 View Summary Notes 1 Introduction to Building Permi…" at bounding box center [560, 331] width 1121 height 663
type input "tony"
click at [1061, 648] on span "Next" at bounding box center [1063, 642] width 27 height 13
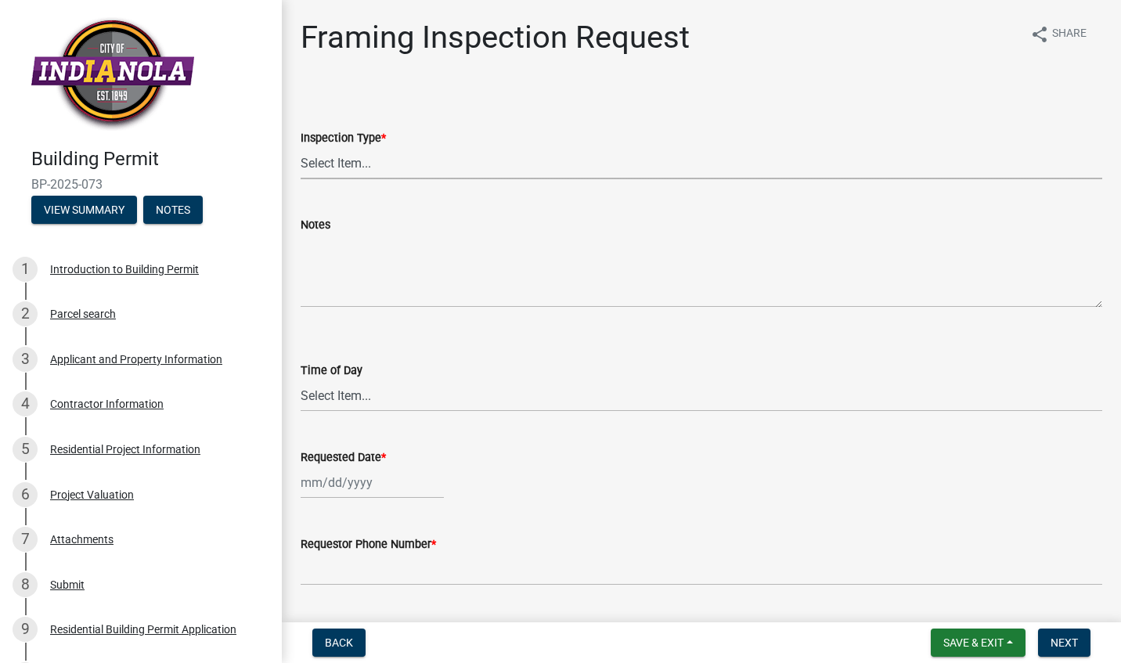
click at [378, 161] on select "Select Item... Framing" at bounding box center [701, 163] width 801 height 32
click at [301, 147] on select "Select Item... Framing" at bounding box center [701, 163] width 801 height 32
select select "e9fcb543-8f06-4ed5-8df3-3925d2ebe15d"
click at [325, 377] on div "Time of Day" at bounding box center [701, 370] width 801 height 19
click at [322, 390] on select "Select Item... AM PM" at bounding box center [701, 396] width 801 height 32
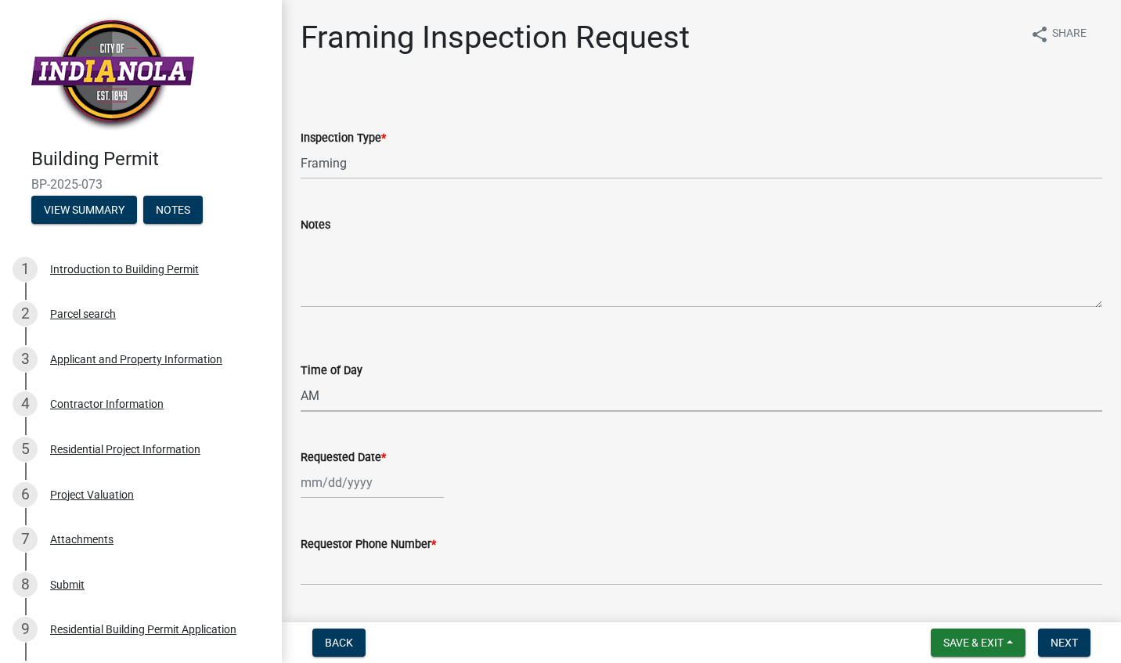
click at [301, 380] on select "Select Item... AM PM" at bounding box center [701, 396] width 801 height 32
select select "88af556d-fdf1-454b-b933-61cadeae1443"
click at [316, 477] on div at bounding box center [372, 482] width 143 height 32
select select "9"
select select "2025"
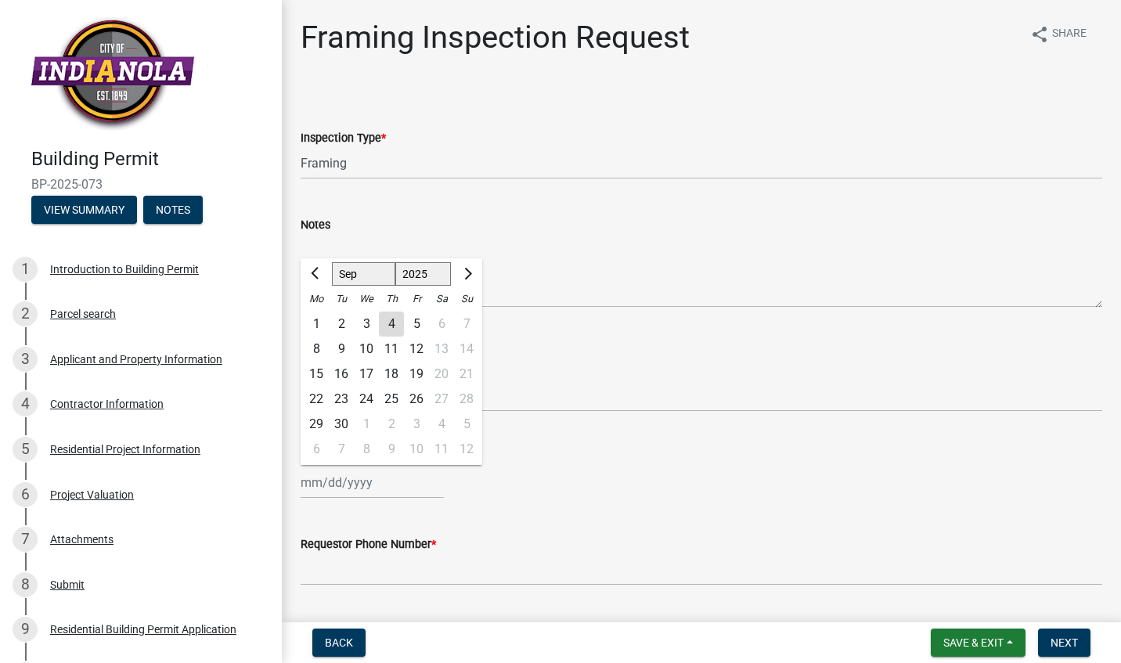
click at [319, 356] on div "8" at bounding box center [316, 349] width 25 height 25
type input "09/08/2025"
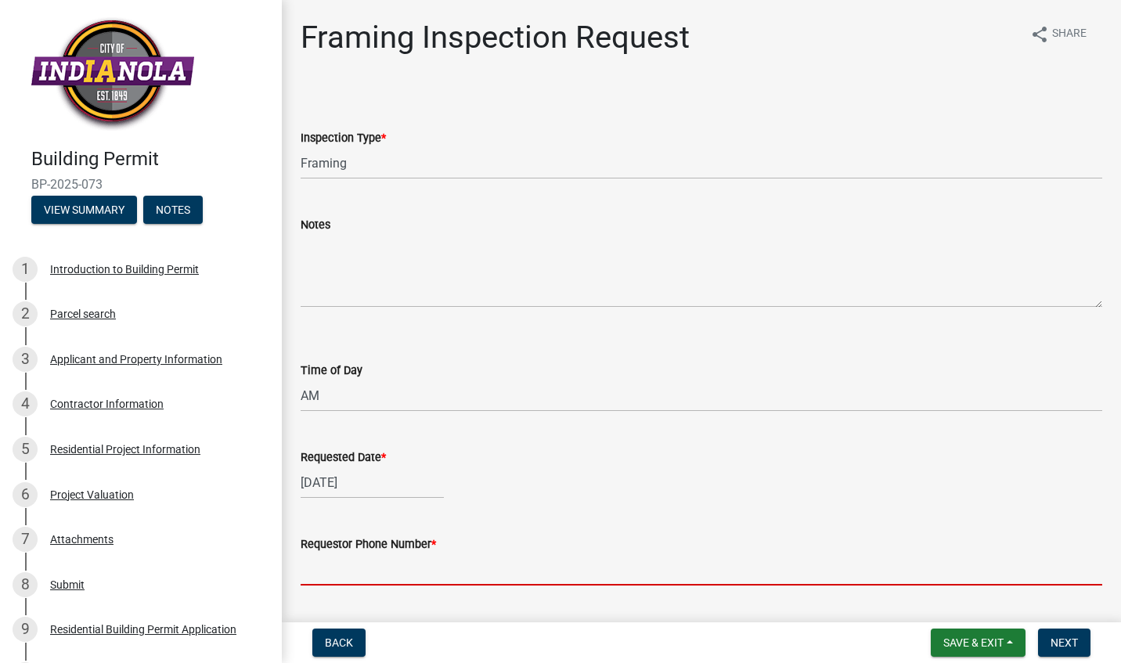
click at [328, 585] on input "Requestor Phone Number *" at bounding box center [701, 569] width 801 height 32
type input "515-499-3540"
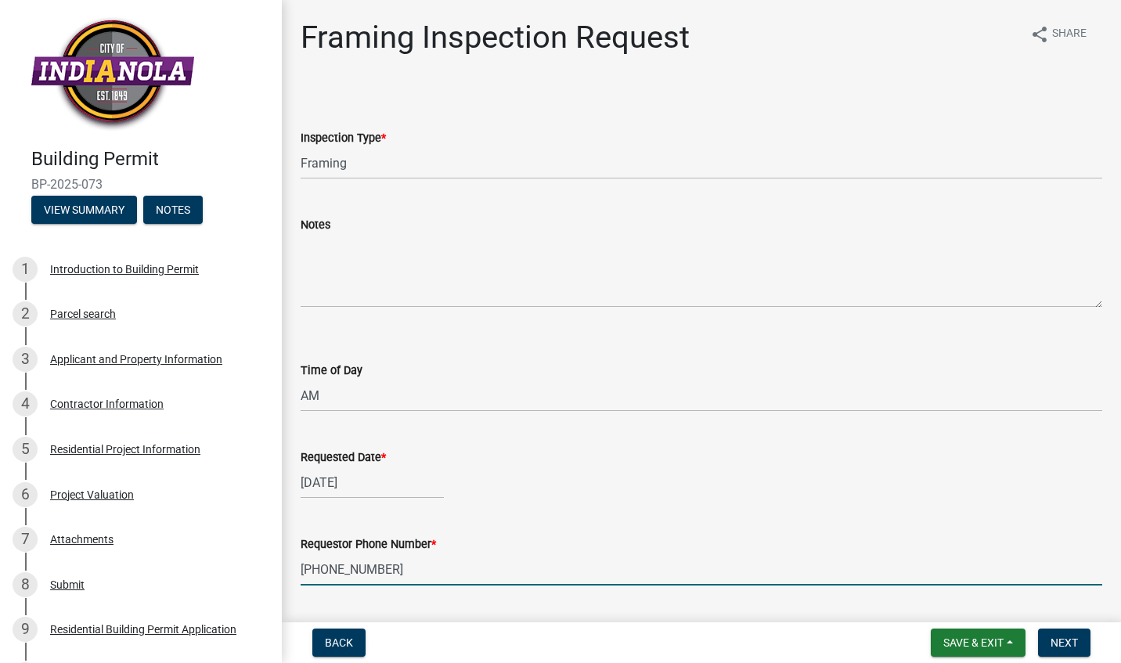
type input "amschwery@drhorton.com"
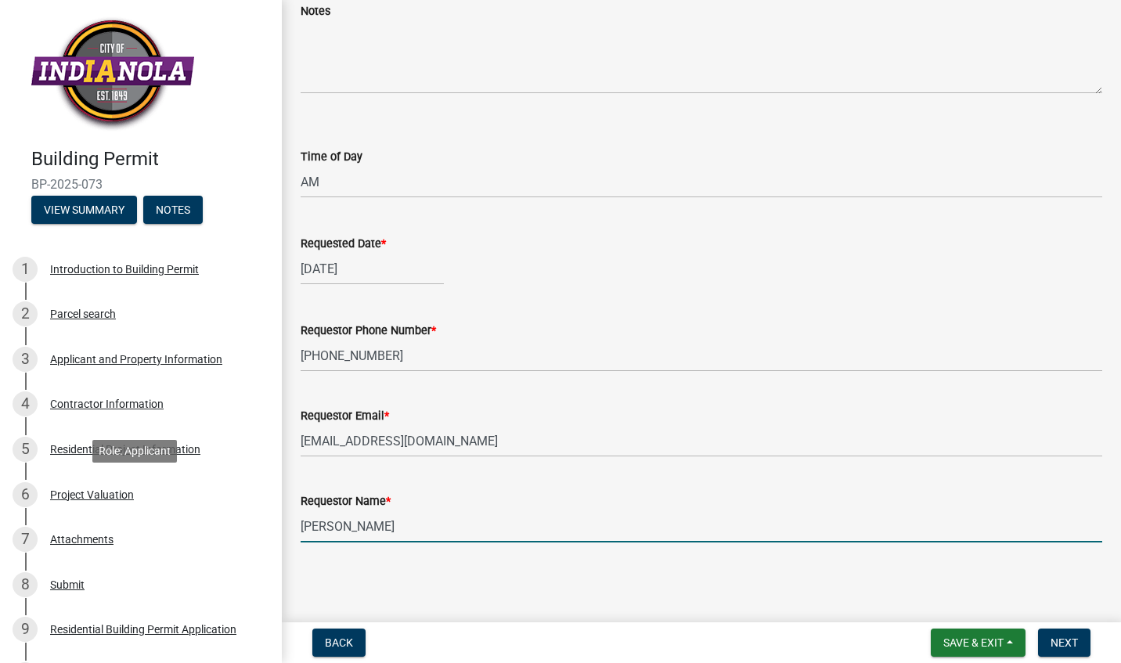
drag, startPoint x: 400, startPoint y: 512, endPoint x: 246, endPoint y: 511, distance: 154.2
click at [246, 511] on div "Building Permit BP-2025-073 View Summary Notes 1 Introduction to Building Permi…" at bounding box center [560, 331] width 1121 height 663
type input "tony"
click at [1056, 643] on span "Next" at bounding box center [1063, 642] width 27 height 13
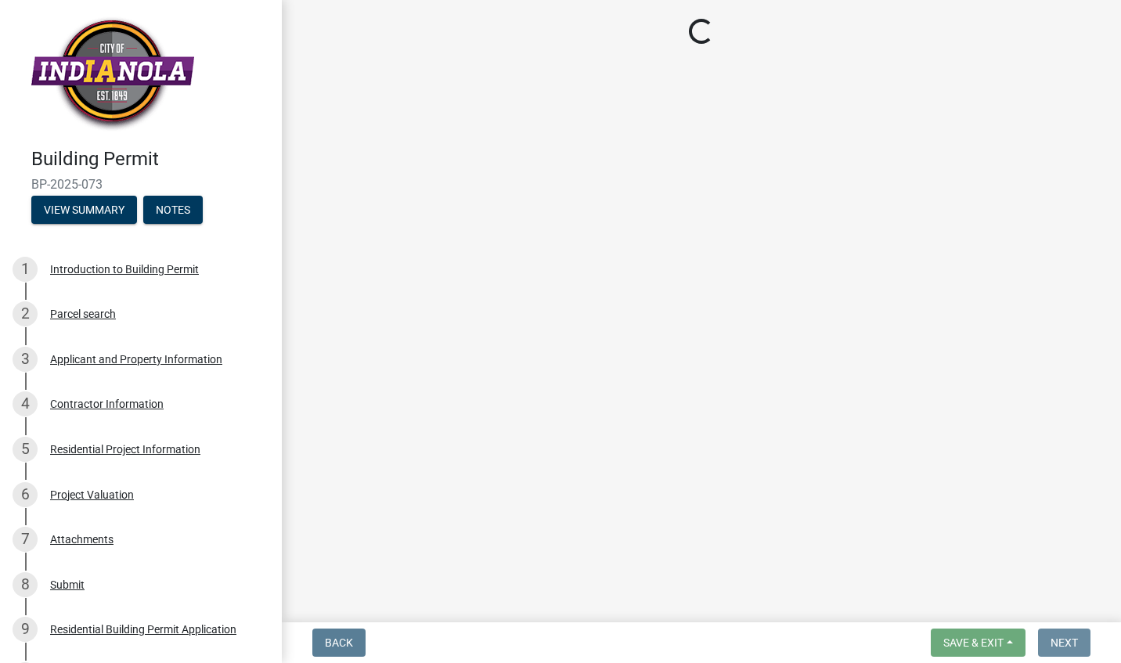
scroll to position [0, 0]
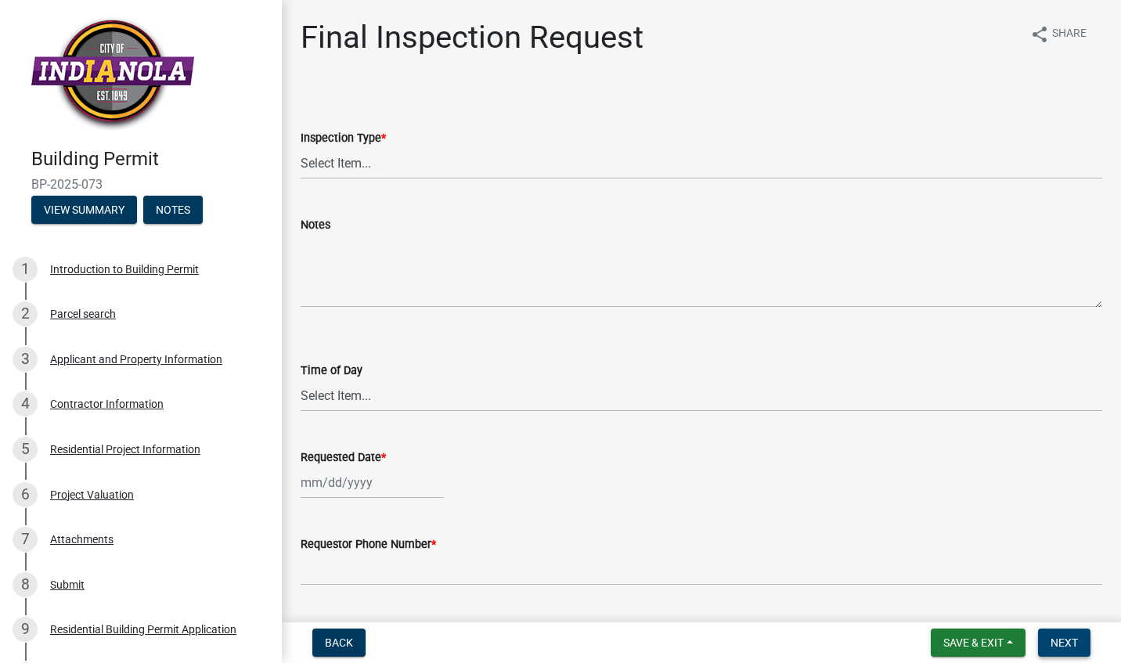
drag, startPoint x: 1065, startPoint y: 643, endPoint x: 1002, endPoint y: 539, distance: 121.9
click at [1002, 539] on wm-app "Building Permit BP-2025-073 View Summary Notes 1 Introduction to Building Permi…" at bounding box center [560, 331] width 1121 height 663
click at [993, 641] on span "Save & Exit" at bounding box center [973, 642] width 60 height 13
click at [985, 607] on button "Save & Exit" at bounding box center [962, 602] width 125 height 38
